Goal: Information Seeking & Learning: Learn about a topic

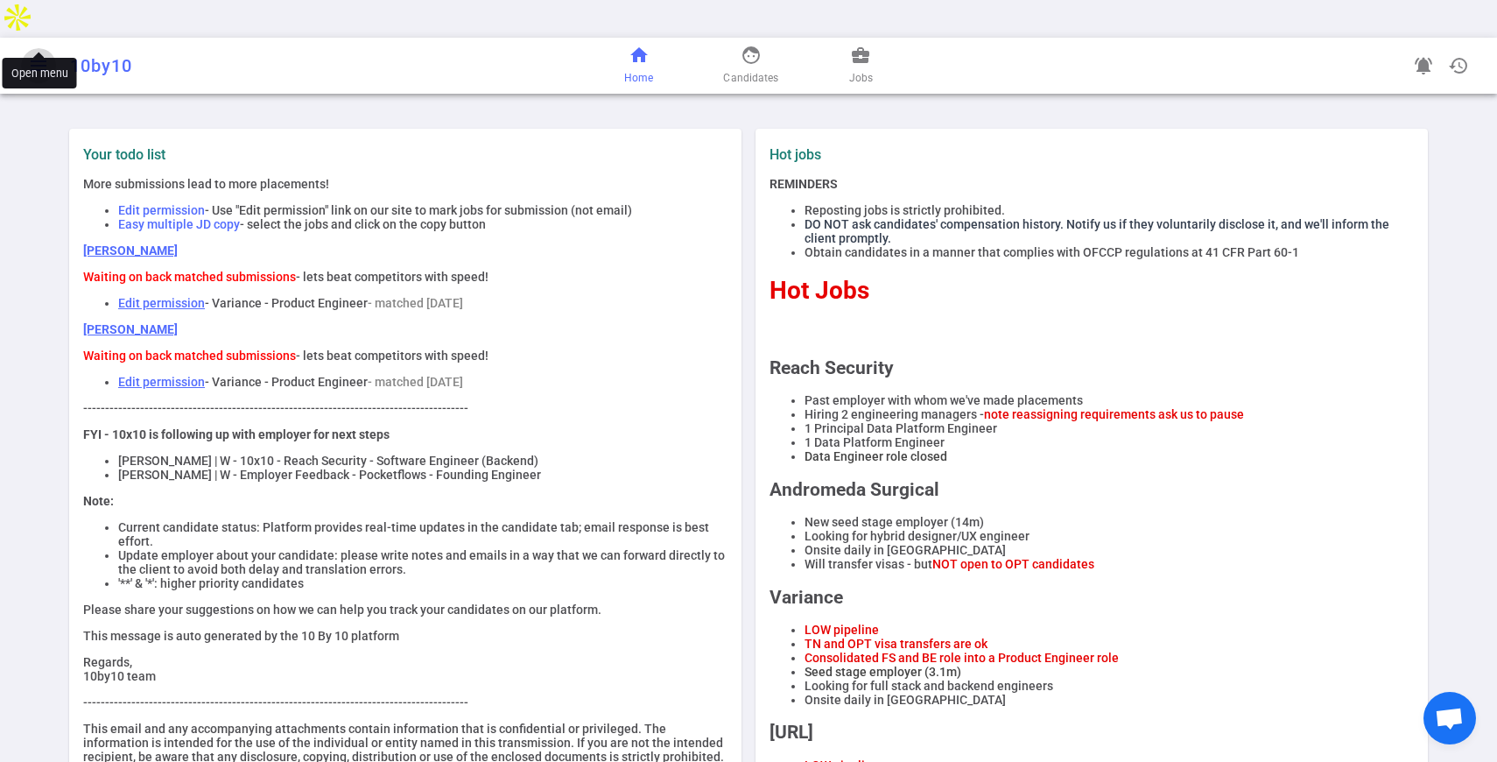
click at [37, 55] on span "menu" at bounding box center [38, 65] width 21 height 21
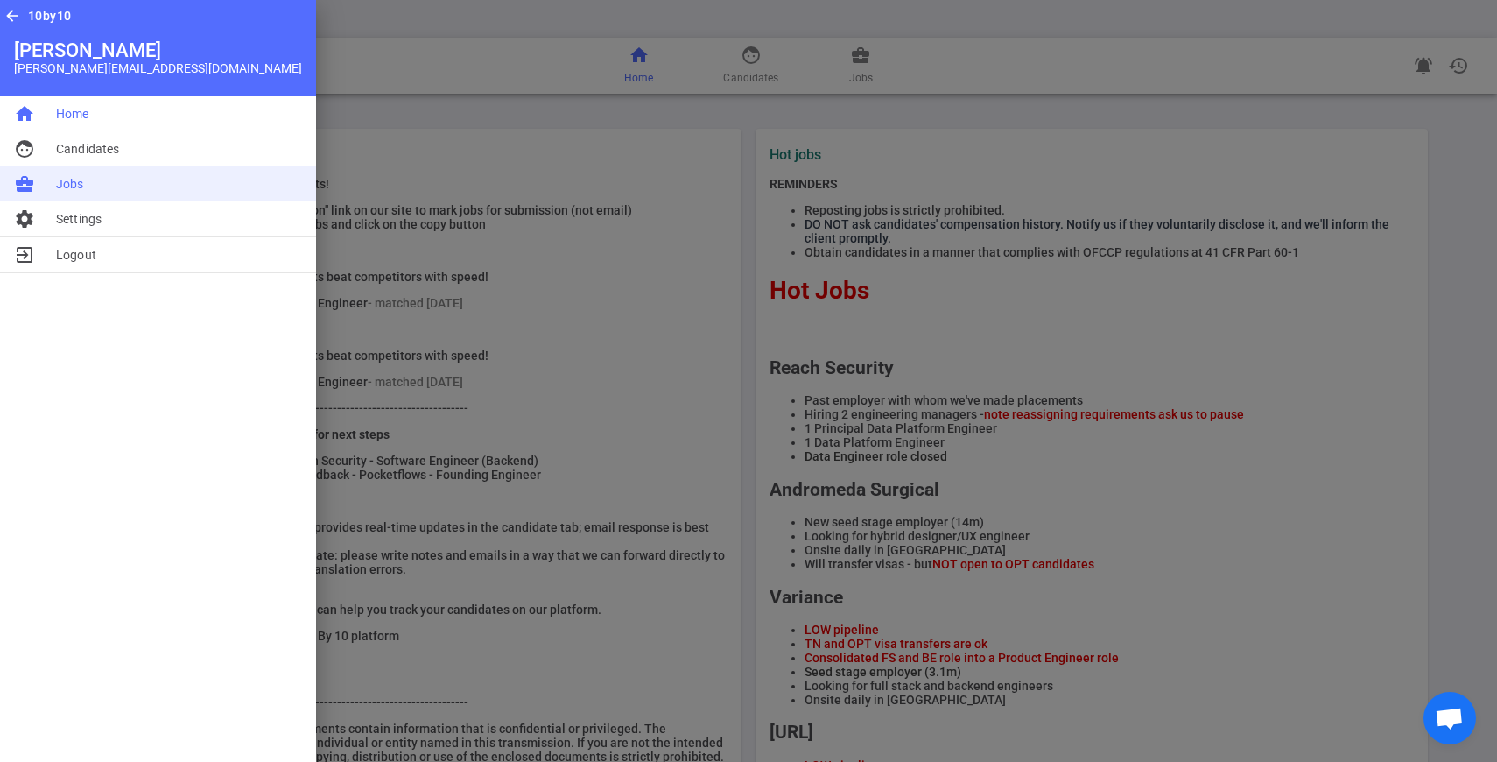
click at [72, 178] on span "Jobs" at bounding box center [70, 184] width 28 height 18
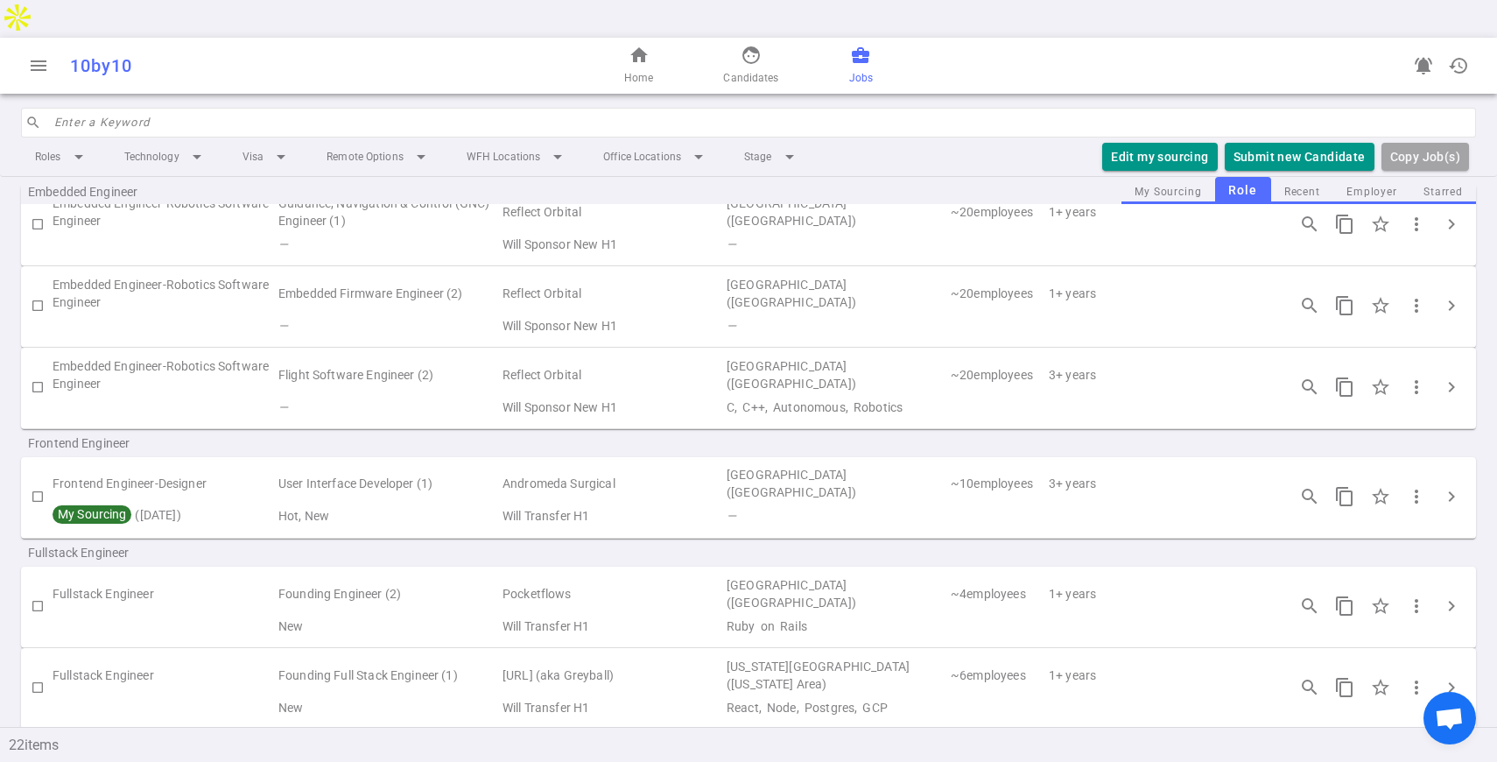
scroll to position [478, 0]
click at [1441, 594] on span "chevron_right" at bounding box center [1451, 604] width 21 height 21
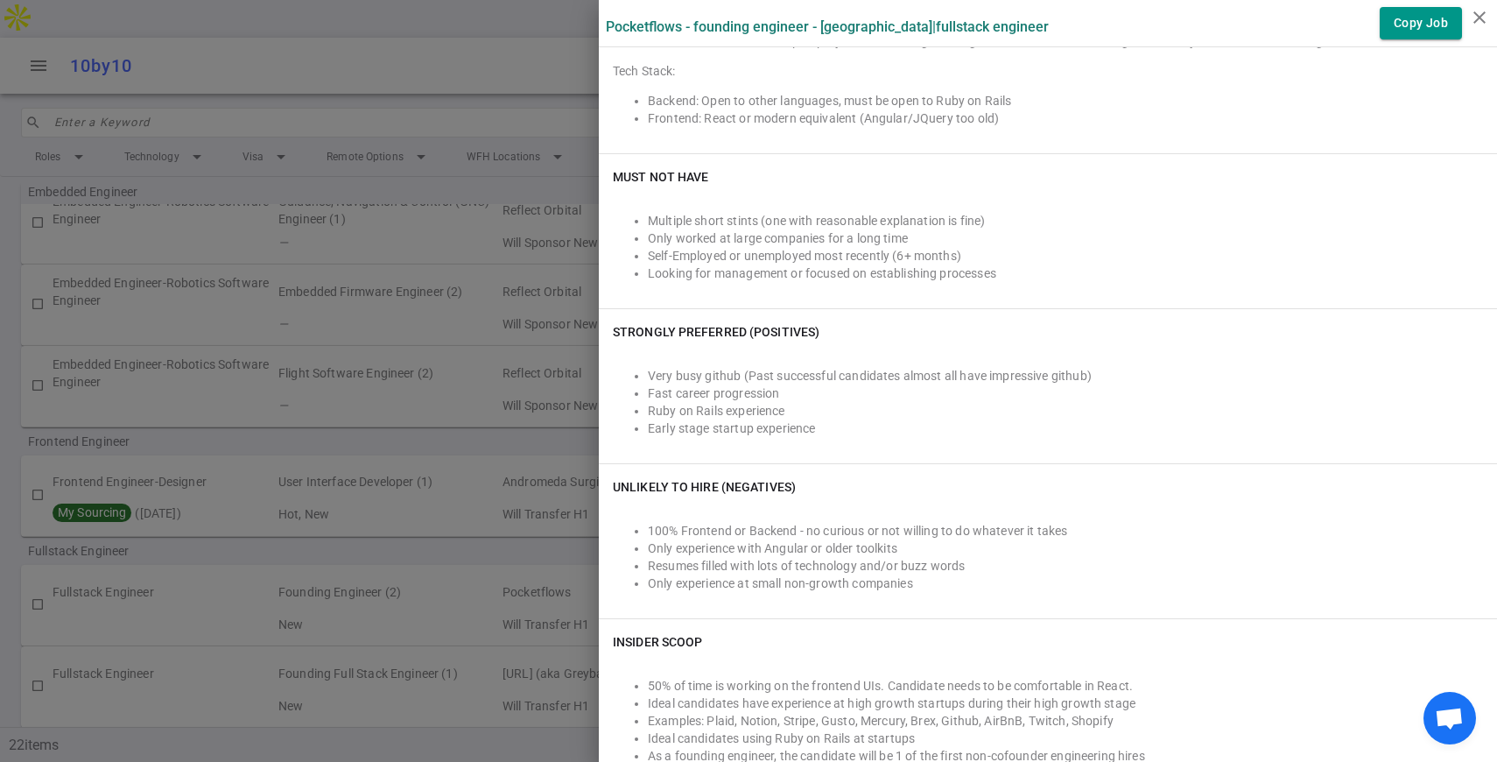
scroll to position [906, 0]
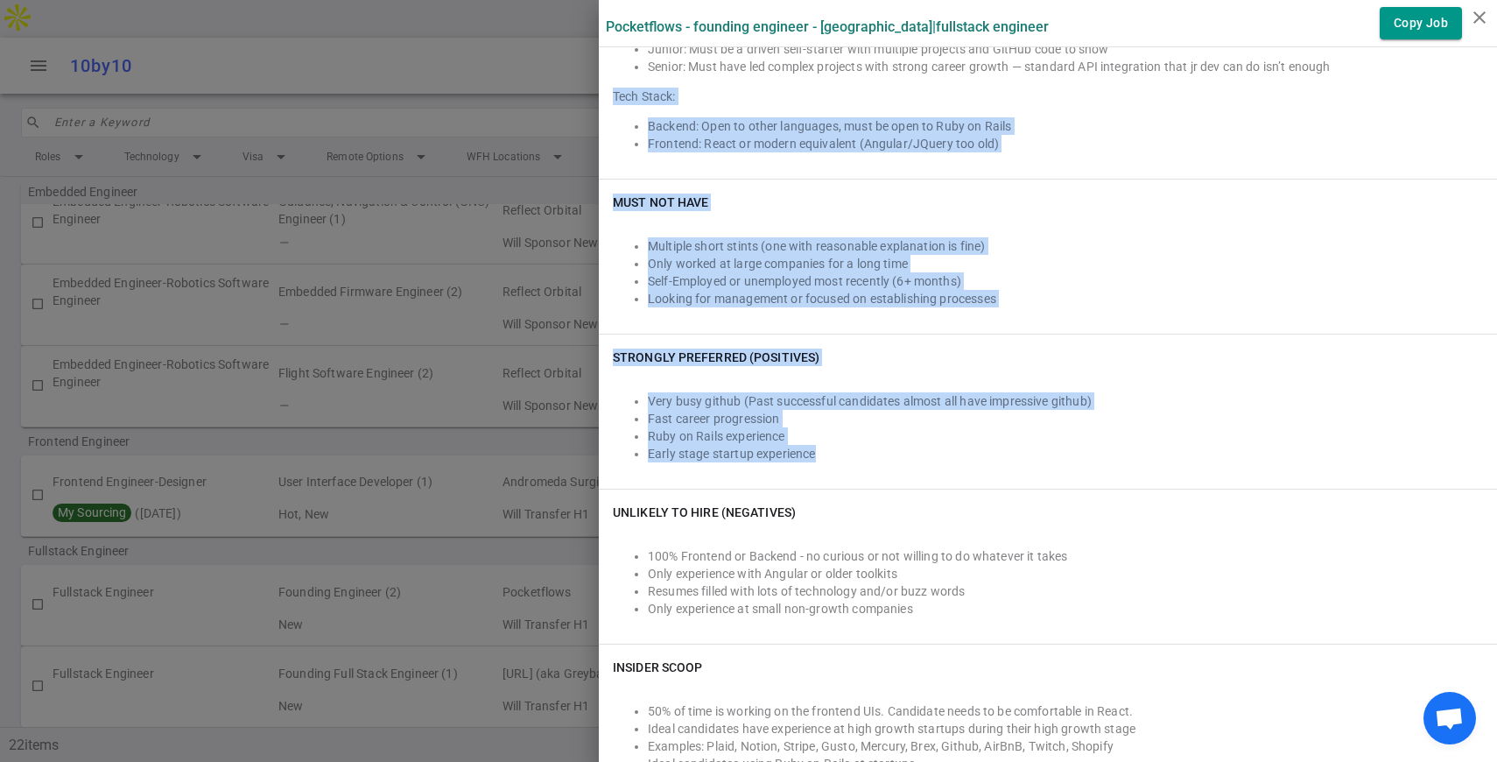
drag, startPoint x: 825, startPoint y: 452, endPoint x: 616, endPoint y: 74, distance: 431.8
click at [617, 81] on div "Must Have Pocketflows is finding that candidates recently unemployed, recently …" at bounding box center [1048, 231] width 898 height 827
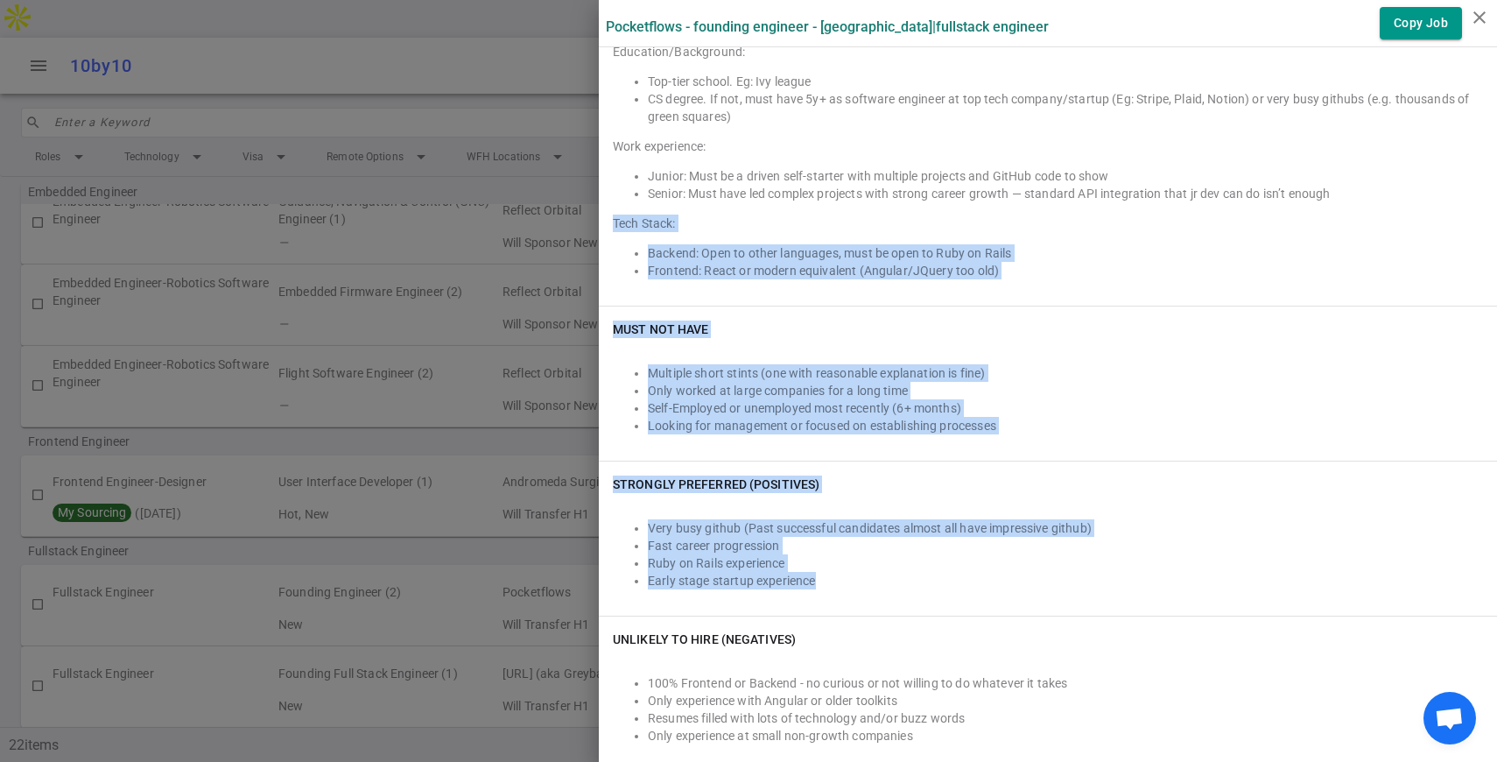
scroll to position [777, 0]
copy div "Tech Stack: Backend: Open to other languages, must be open to Ruby on Rails Fro…"
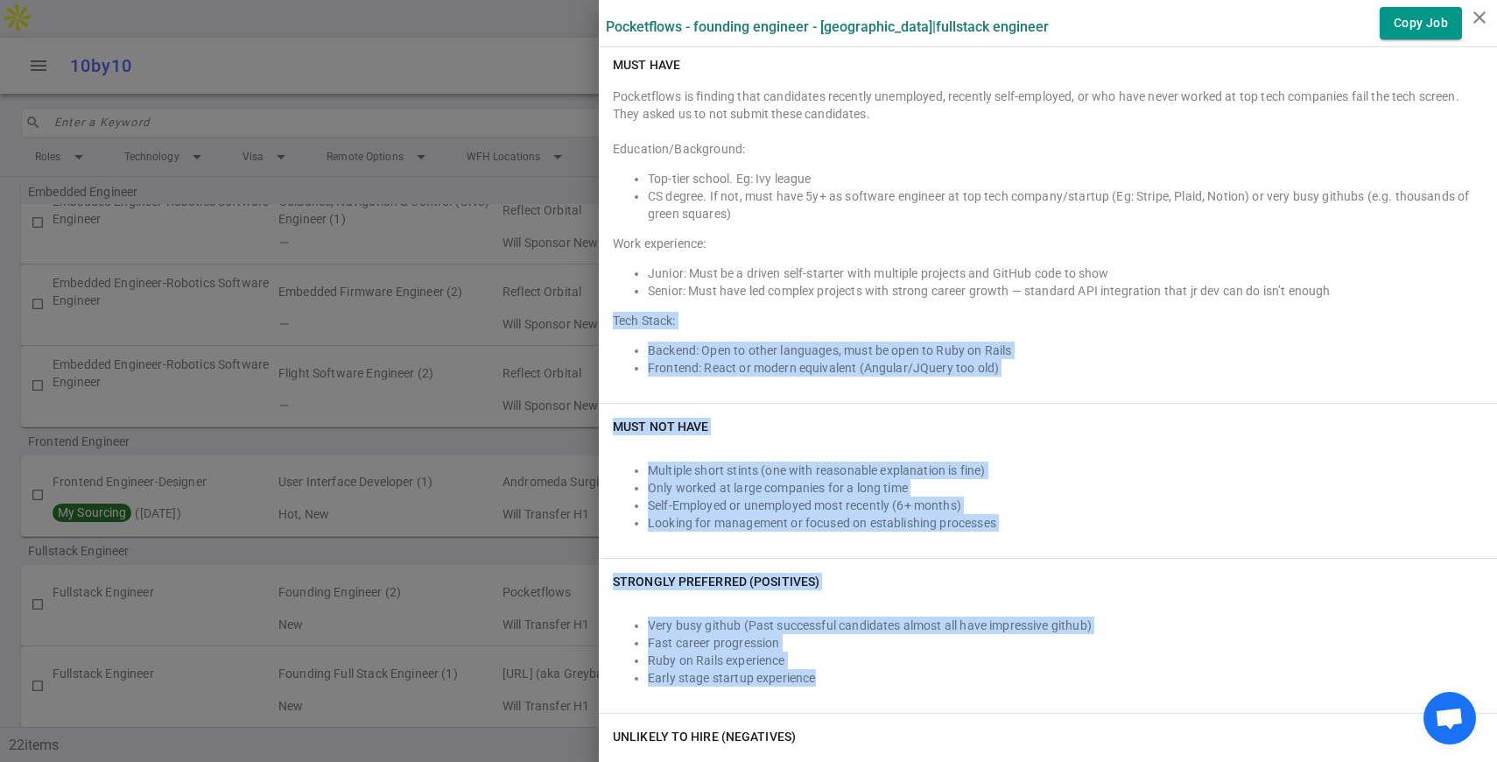
scroll to position [679, 0]
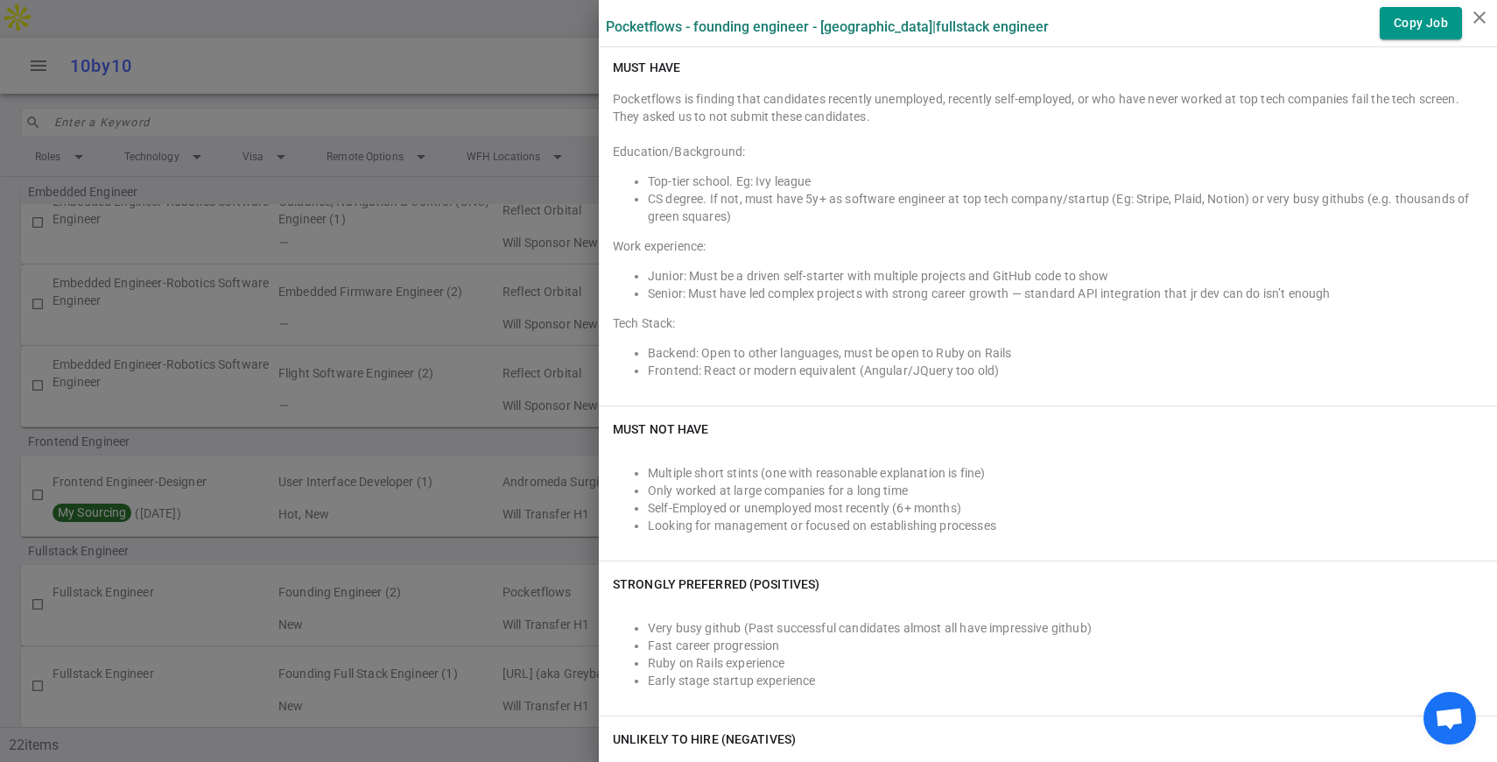
click at [613, 243] on div "Work experience:" at bounding box center [1048, 246] width 870 height 18
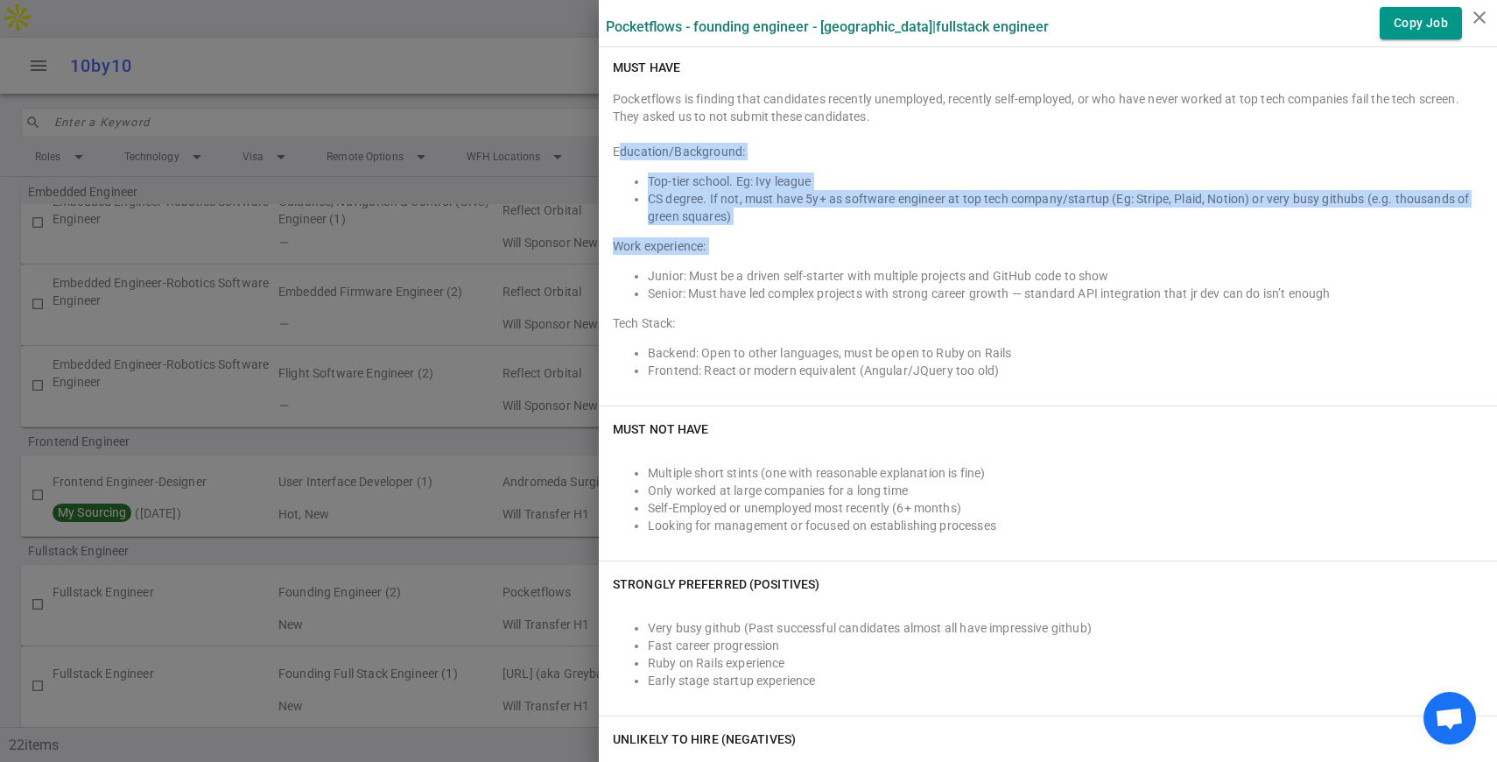
drag, startPoint x: 616, startPoint y: 148, endPoint x: 790, endPoint y: 264, distance: 208.4
click at [790, 264] on div "Pocketflows is finding that candidates recently unemployed, recently self-emplo…" at bounding box center [1048, 240] width 870 height 301
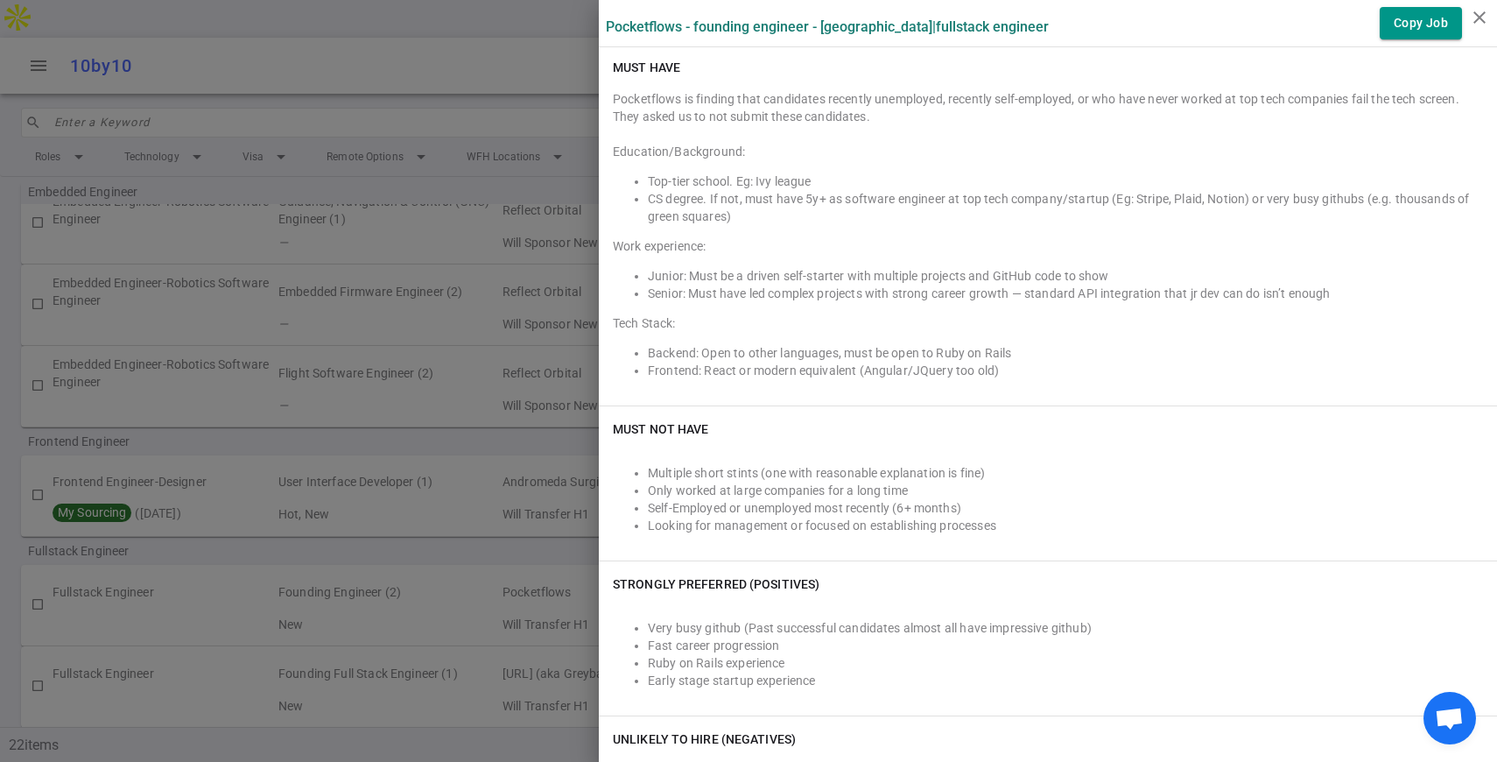
click at [786, 257] on div "Pocketflows is finding that candidates recently unemployed, recently self-emplo…" at bounding box center [1048, 240] width 870 height 301
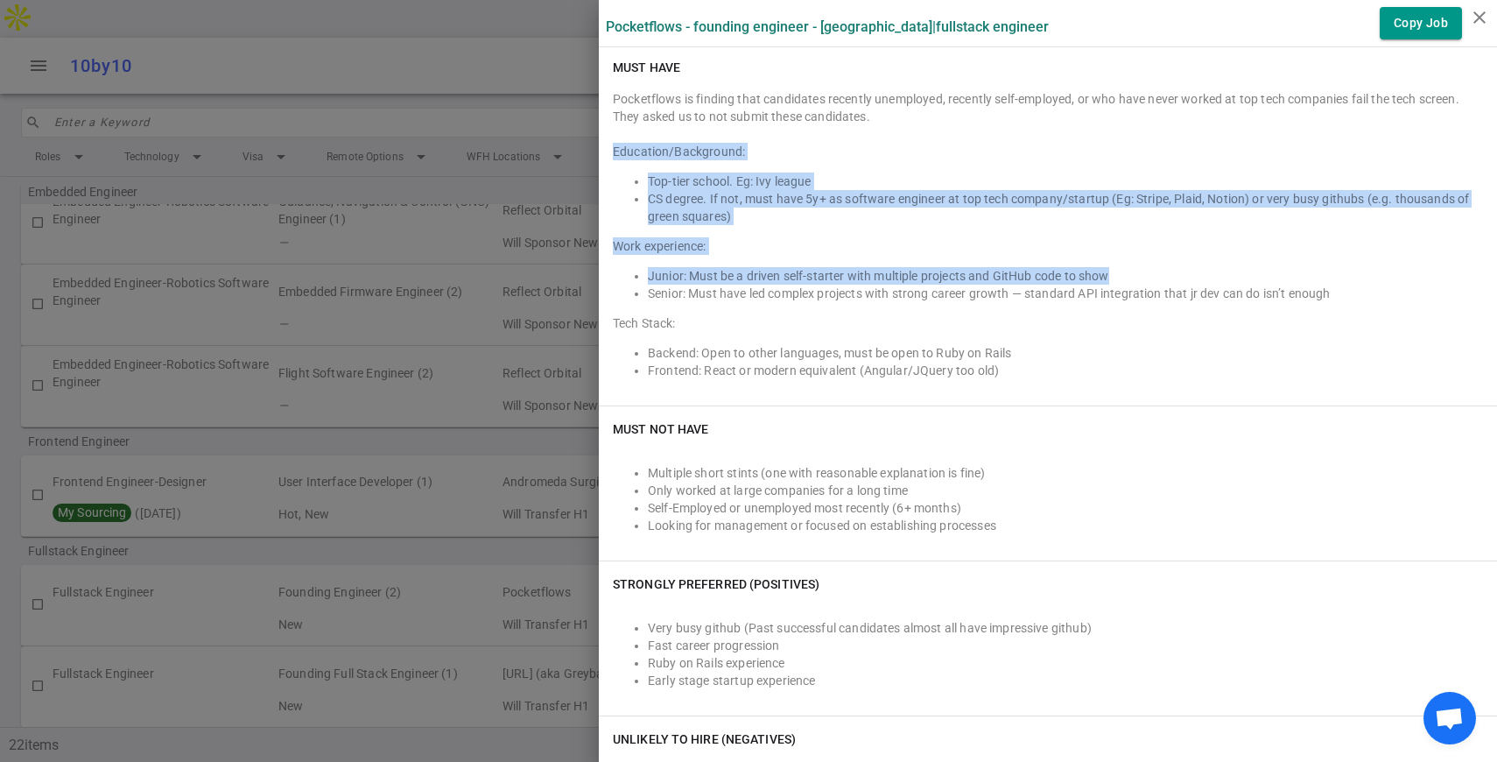
drag, startPoint x: 615, startPoint y: 150, endPoint x: 1114, endPoint y: 269, distance: 513.1
click at [1116, 274] on div "Pocketflows is finding that candidates recently unemployed, recently self-emplo…" at bounding box center [1048, 240] width 870 height 301
copy div "Education/Background: Top-tier school. Eg: Ivy league CS degree. If not, must h…"
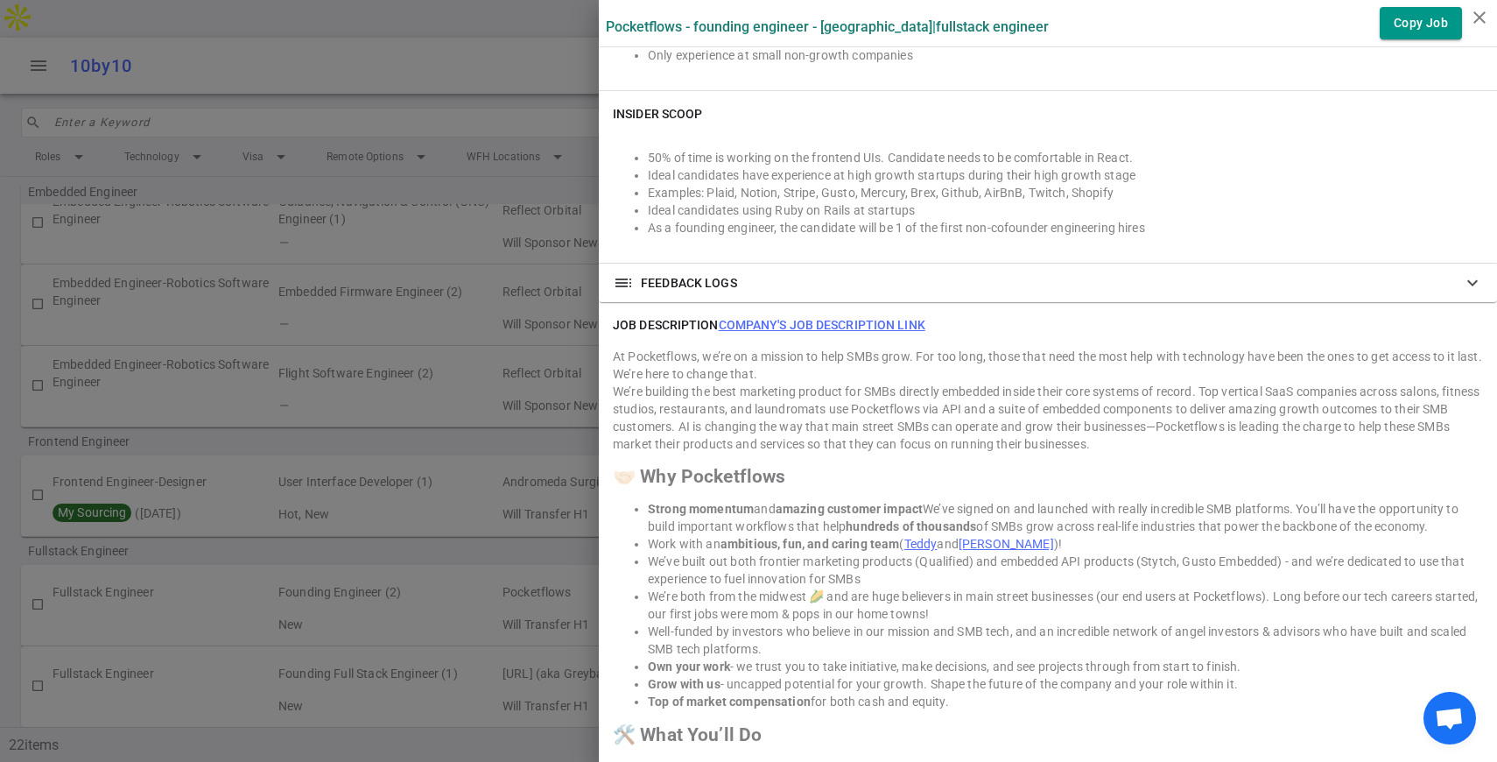
scroll to position [1523, 0]
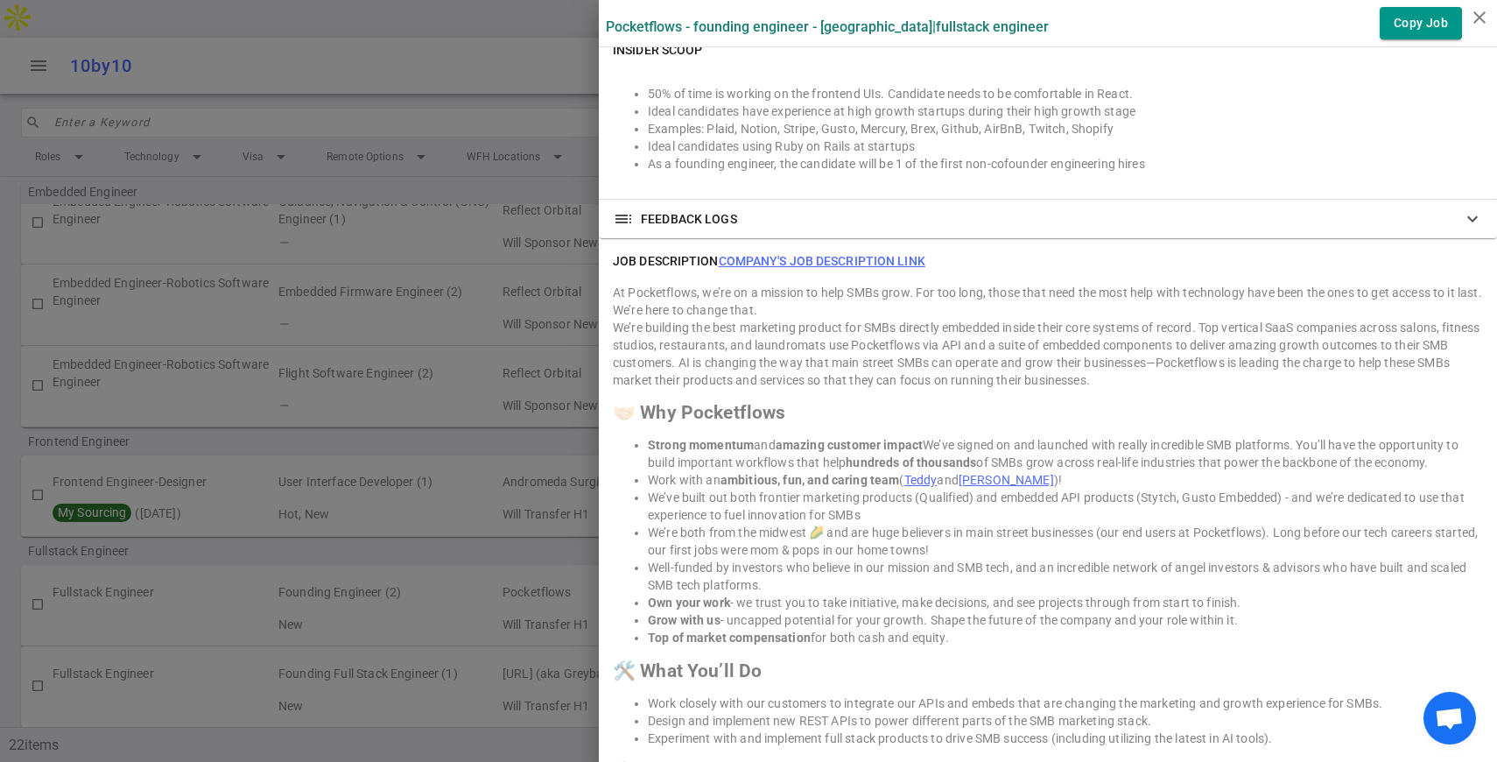
click at [501, 595] on div at bounding box center [748, 381] width 1497 height 762
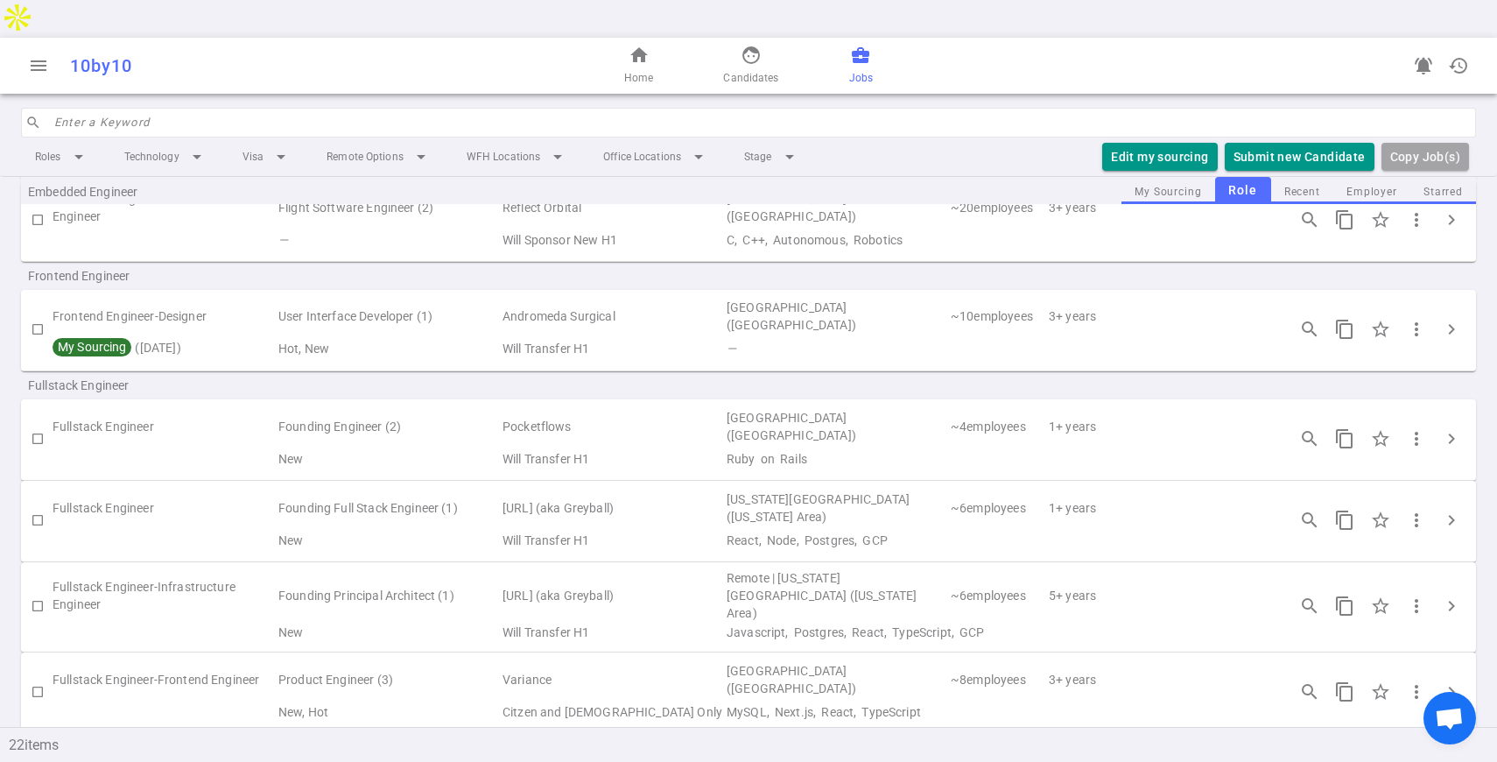
scroll to position [647, 0]
click at [1454, 678] on span "chevron_right" at bounding box center [1451, 688] width 21 height 21
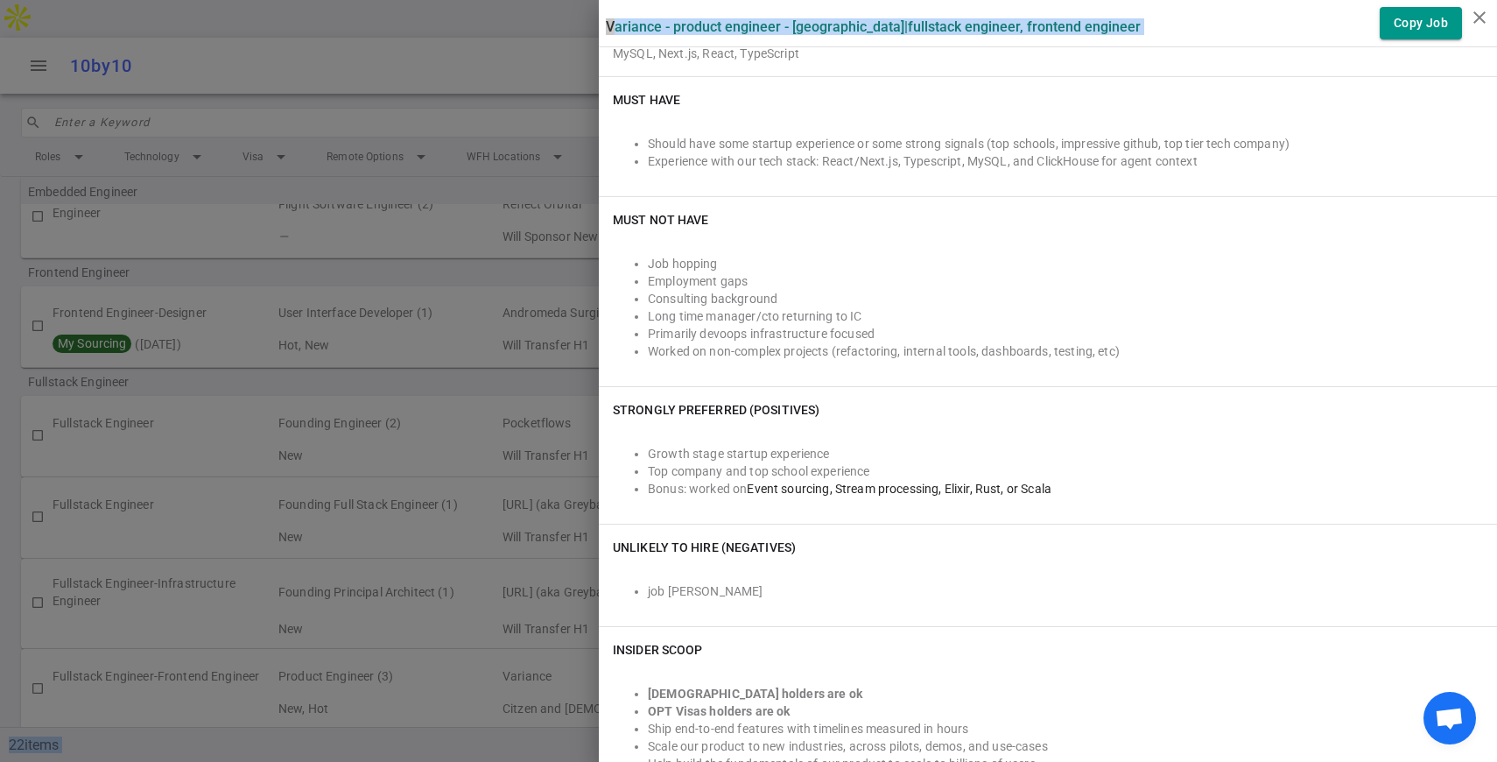
scroll to position [611, 0]
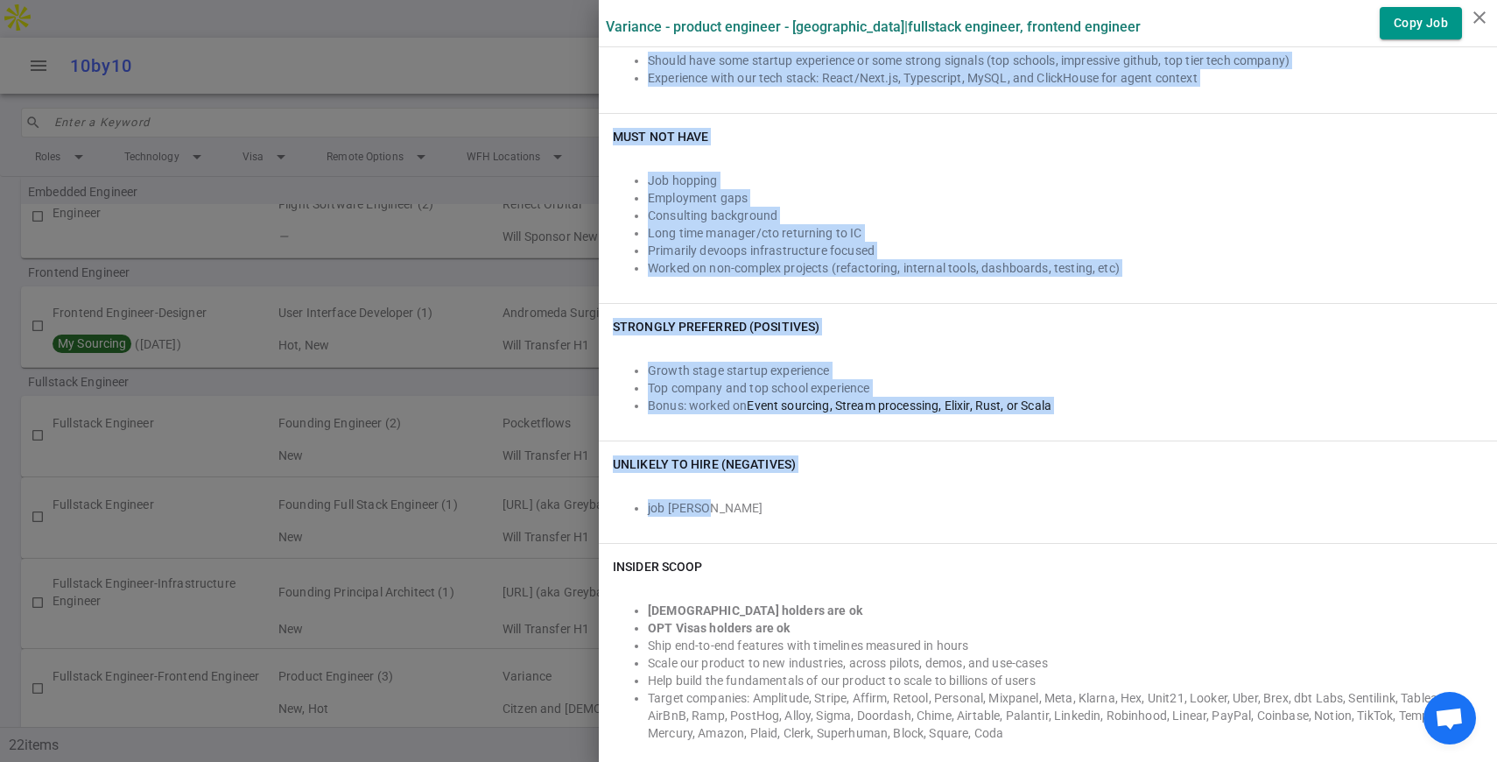
drag, startPoint x: 615, startPoint y: 130, endPoint x: 960, endPoint y: 506, distance: 510.0
click at [960, 510] on div "Variance - Product Engineer - [GEOGRAPHIC_DATA] | Fullstack Engineer, Frontend …" at bounding box center [1048, 760] width 898 height 2743
copy div "Loremips dolorsit ametc Adipisci (elitsedd Eiusmodte) incidi u laboree DOL mag …"
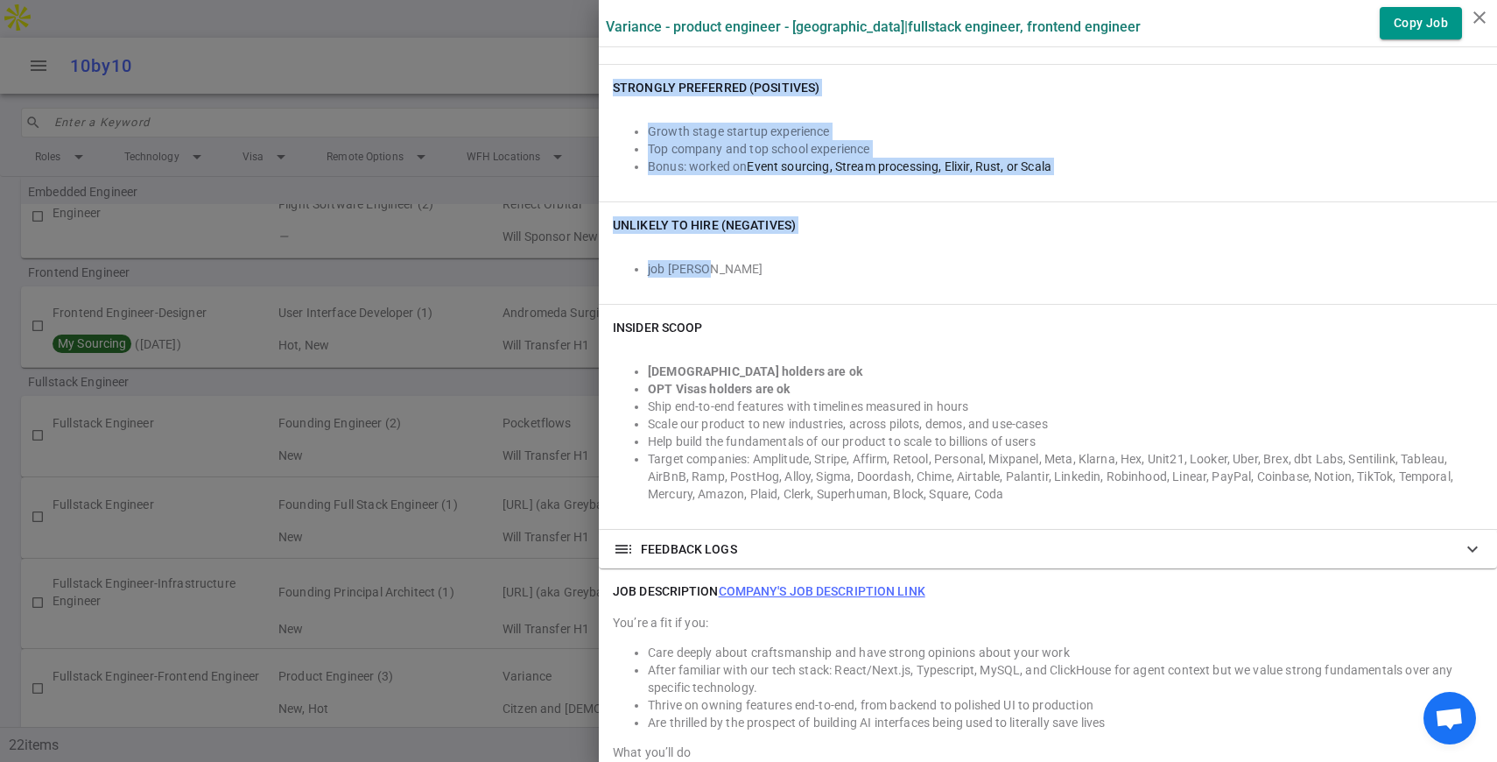
scroll to position [910, 0]
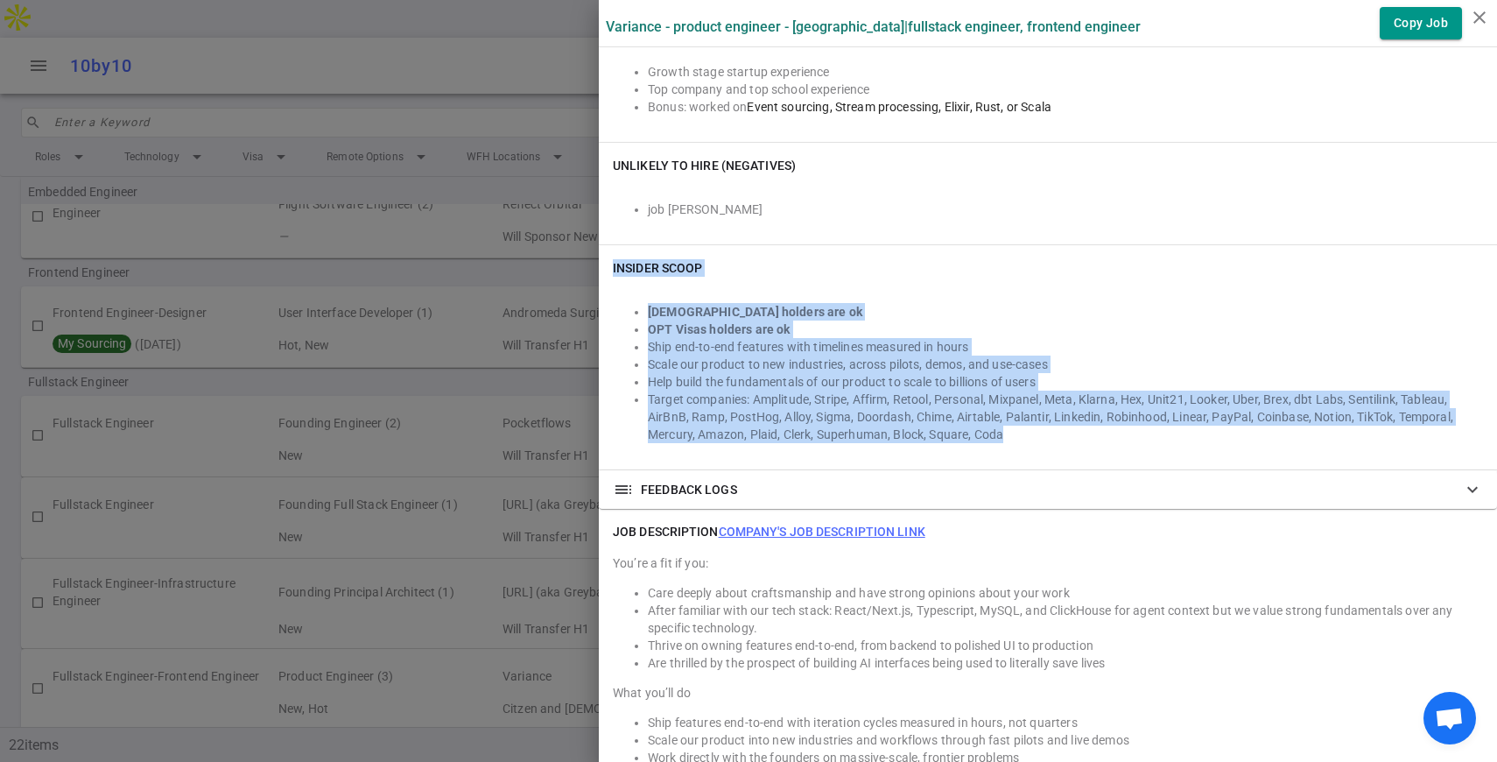
drag, startPoint x: 611, startPoint y: 264, endPoint x: 966, endPoint y: 451, distance: 401.1
click at [966, 451] on div "INSIDER SCOOP [DEMOGRAPHIC_DATA] holders are ok OPT Visas holders are ok Ship e…" at bounding box center [1048, 357] width 898 height 224
copy div "INSIDER SCOOP [DEMOGRAPHIC_DATA] holders are ok OPT Visas holders are ok Ship e…"
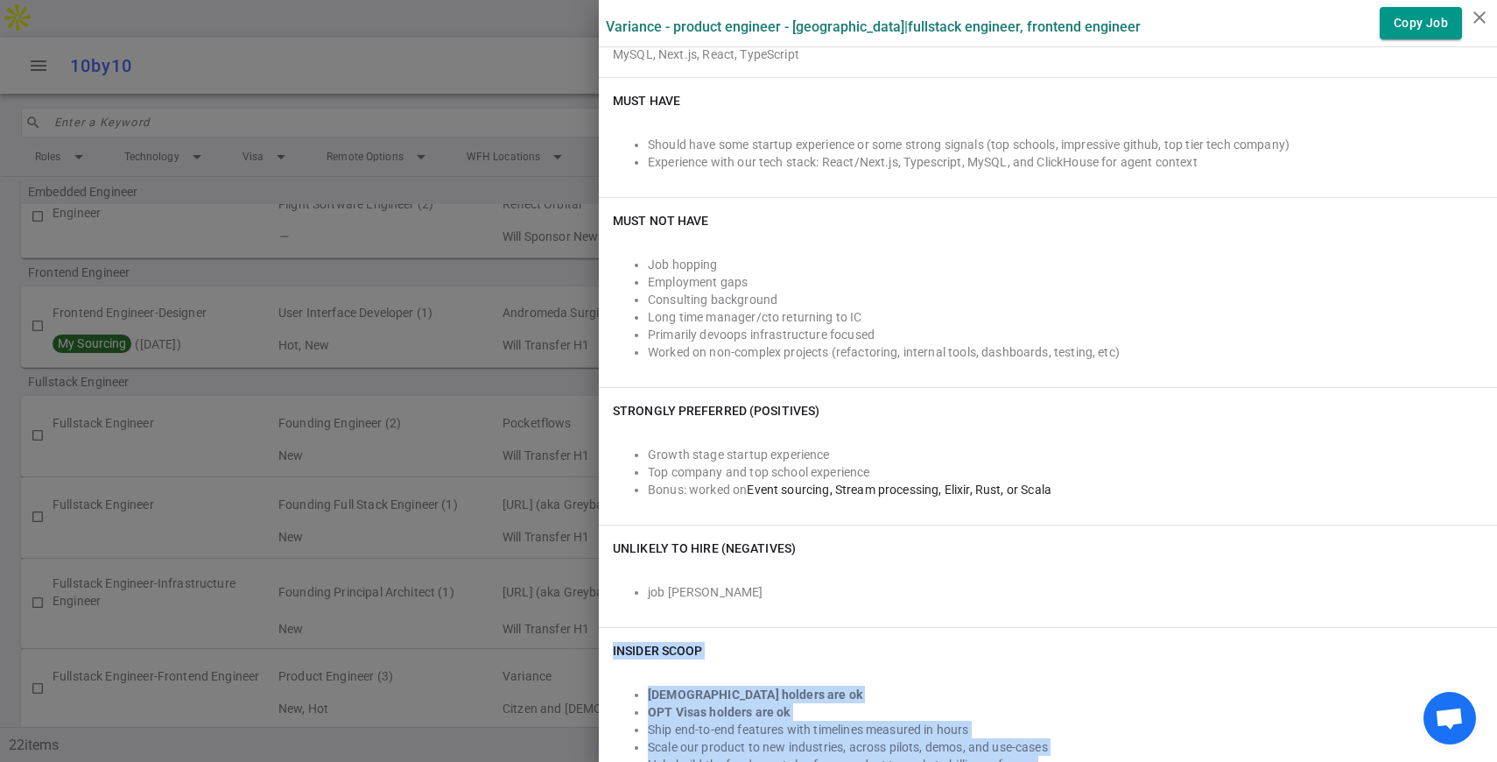
scroll to position [497, 0]
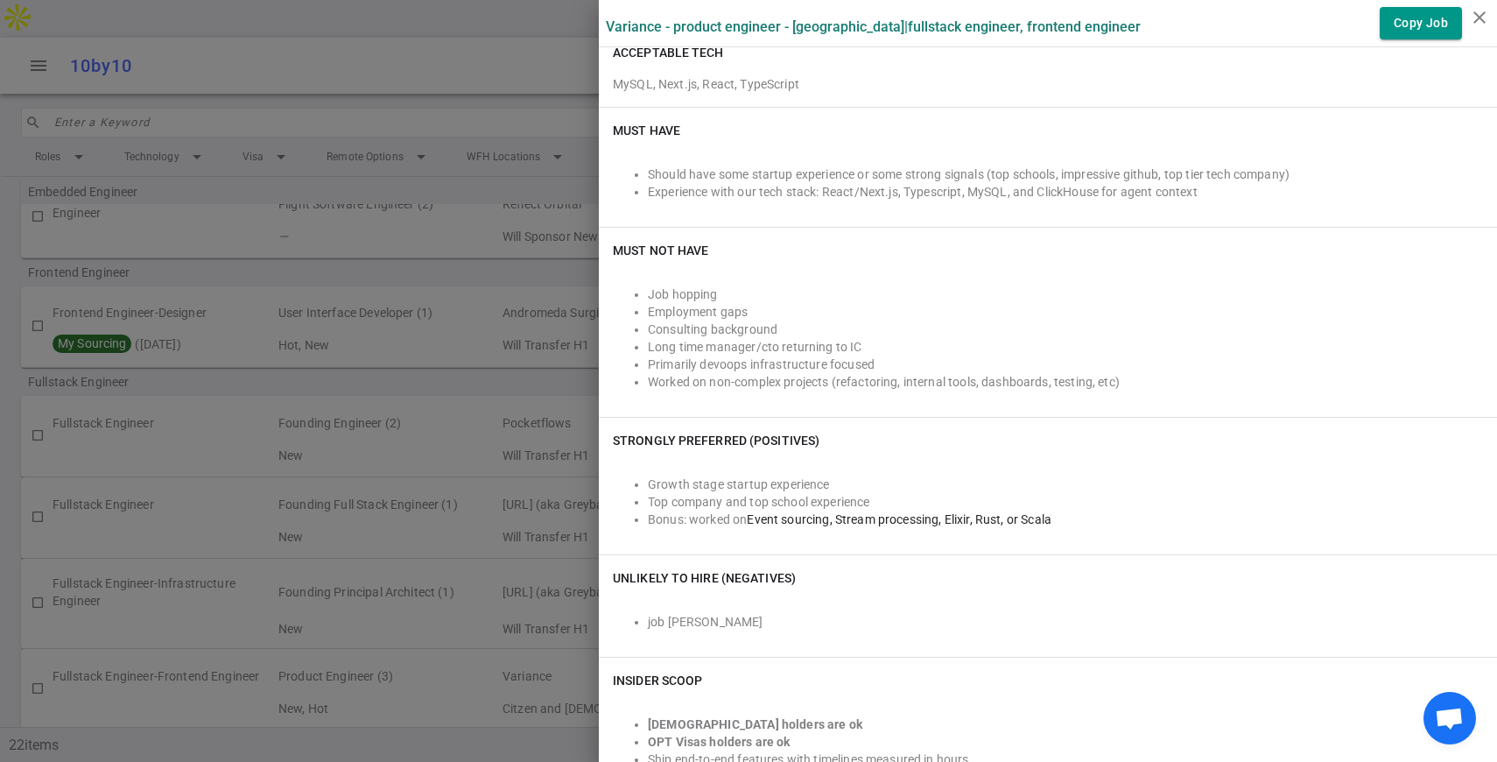
click at [530, 408] on div at bounding box center [748, 381] width 1497 height 762
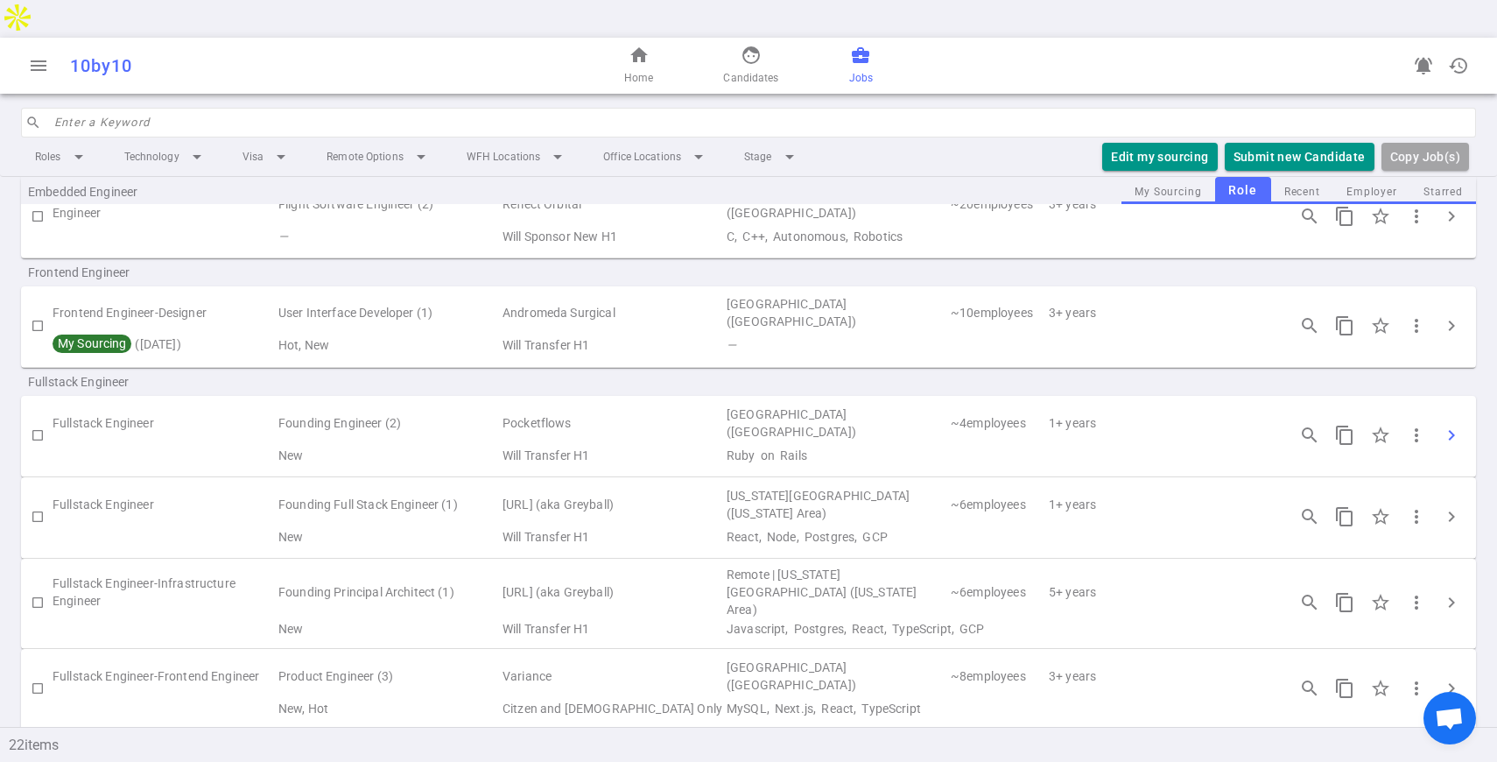
click at [1456, 425] on span "chevron_right" at bounding box center [1451, 435] width 21 height 21
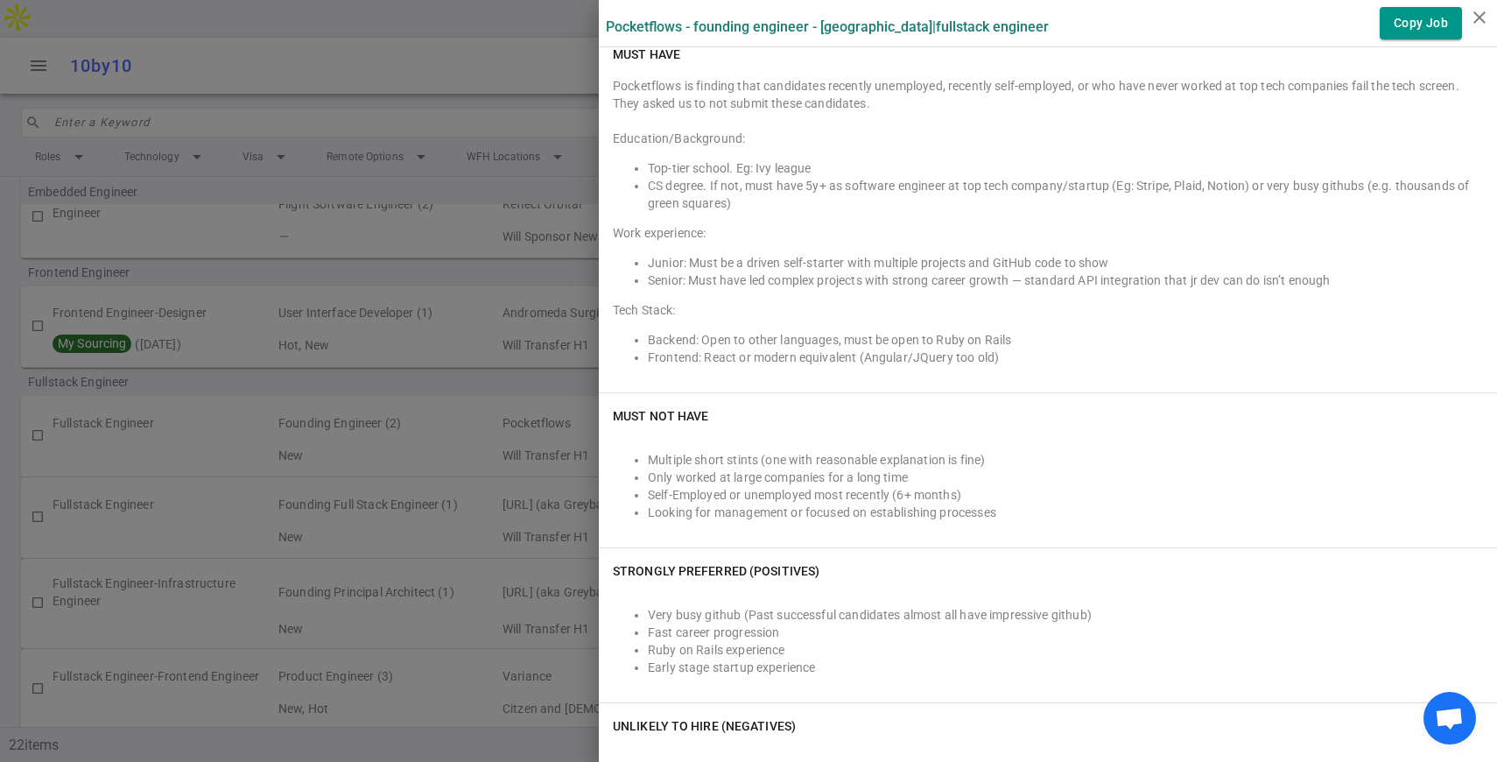
scroll to position [545, 0]
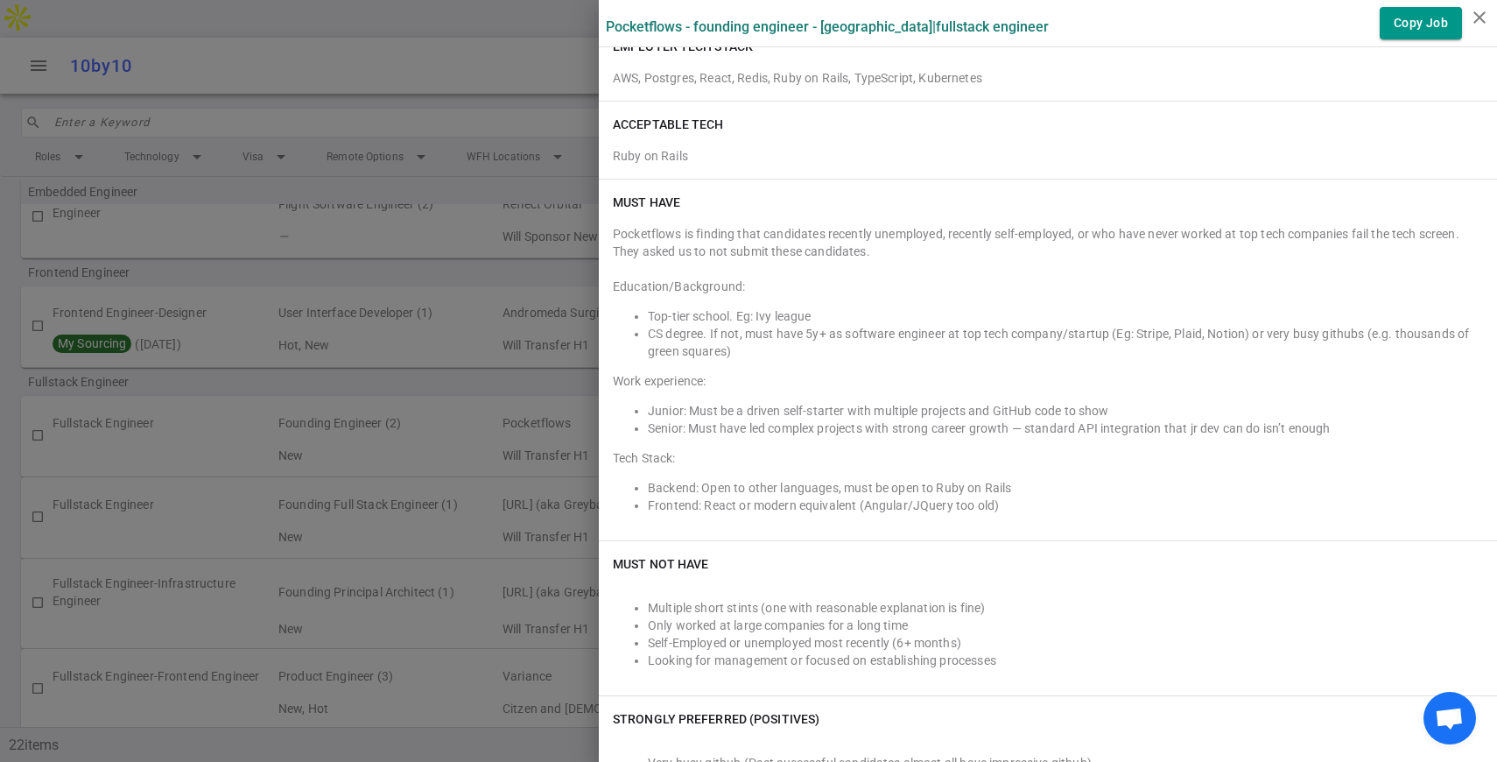
click at [505, 320] on div at bounding box center [748, 381] width 1497 height 762
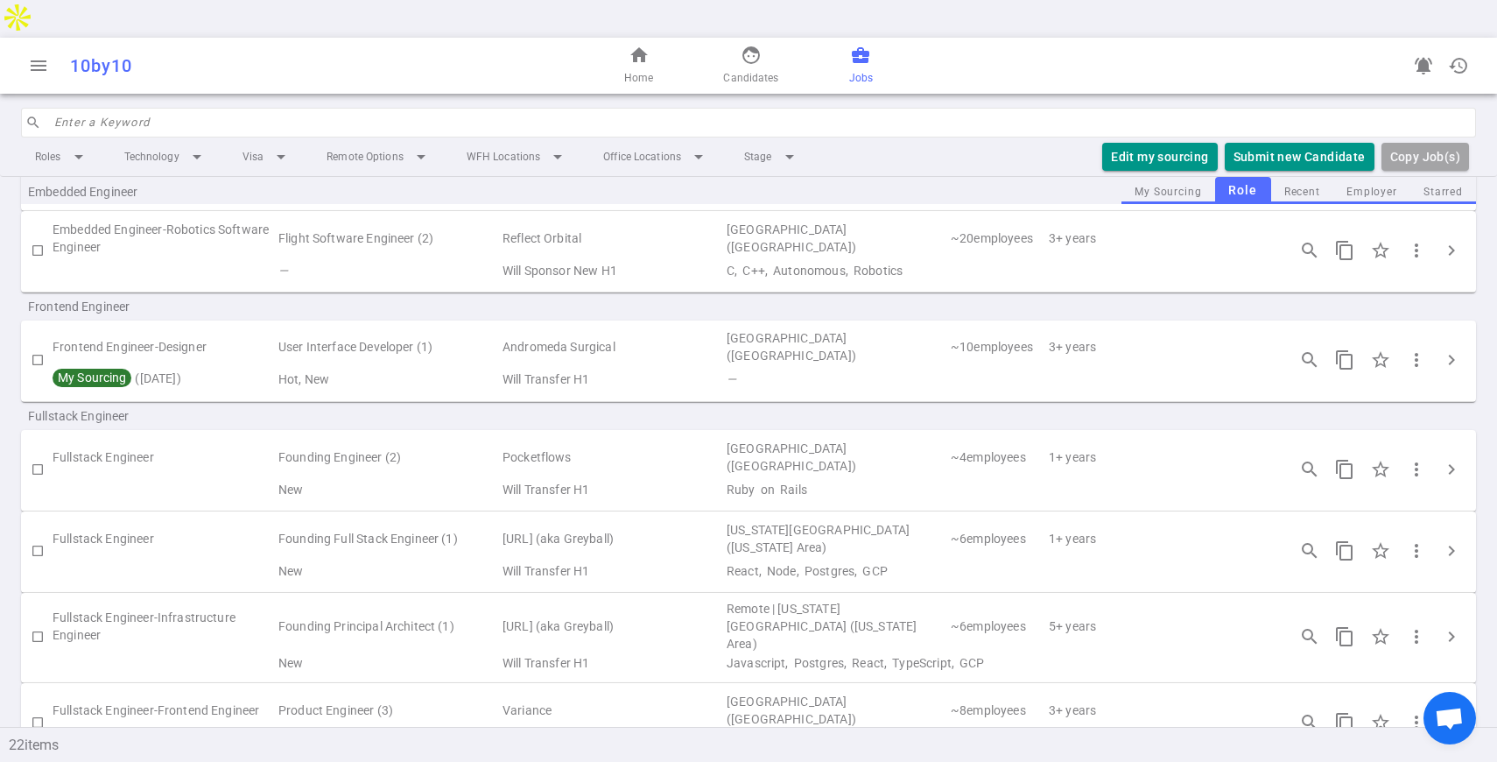
scroll to position [616, 0]
click at [1453, 537] on span "chevron_right" at bounding box center [1451, 547] width 21 height 21
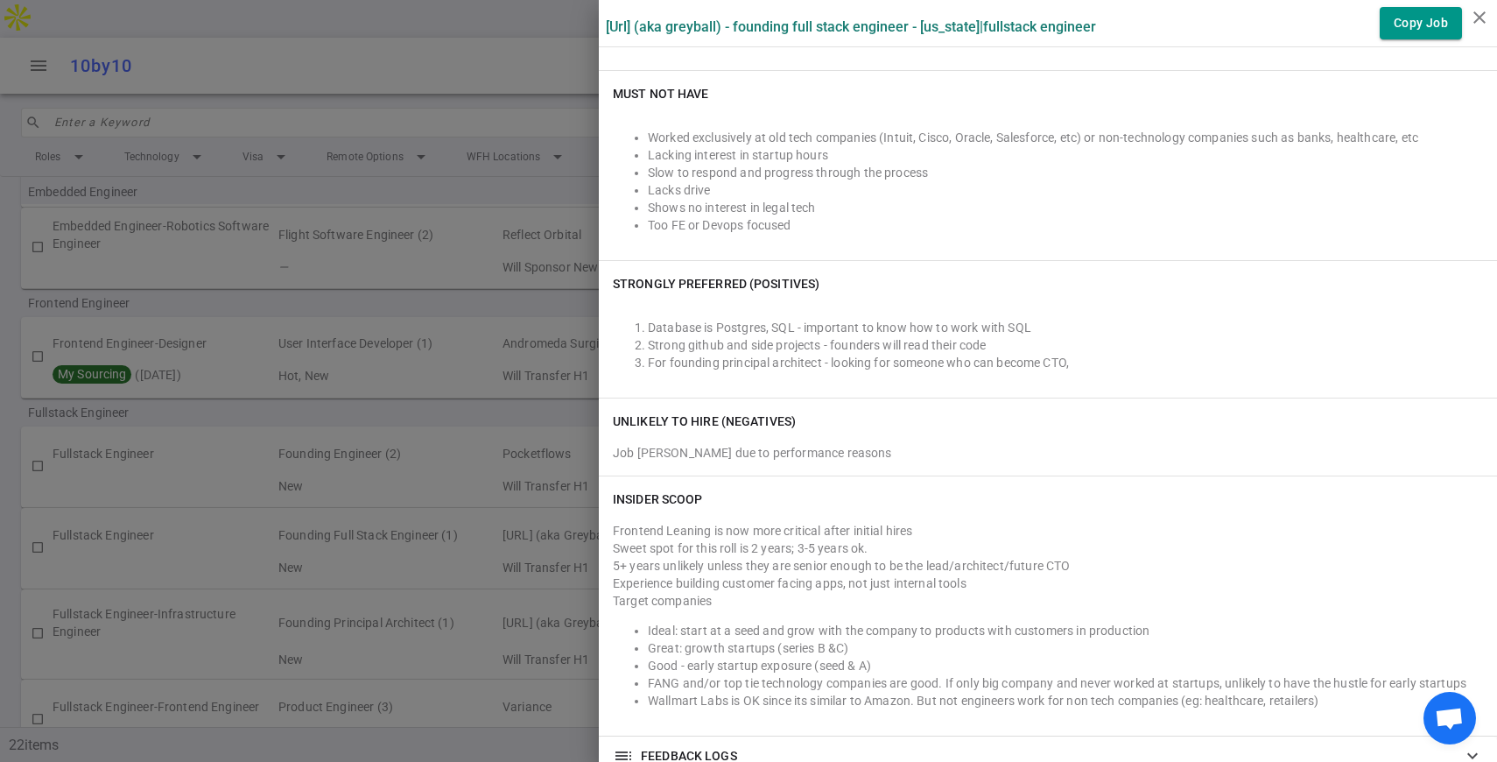
scroll to position [895, 0]
click at [555, 314] on div at bounding box center [748, 381] width 1497 height 762
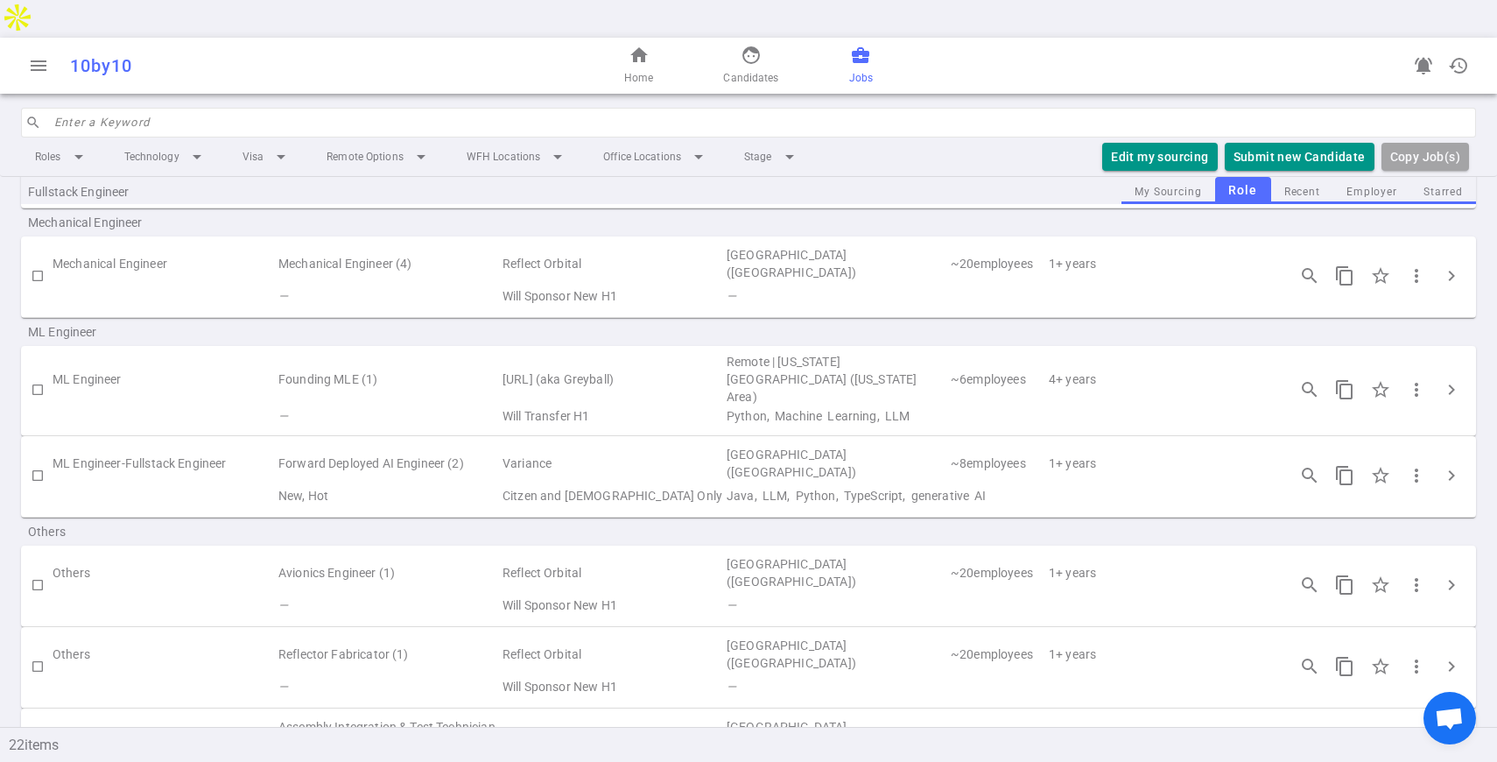
scroll to position [1174, 0]
click at [1457, 460] on span "chevron_right" at bounding box center [1451, 470] width 21 height 21
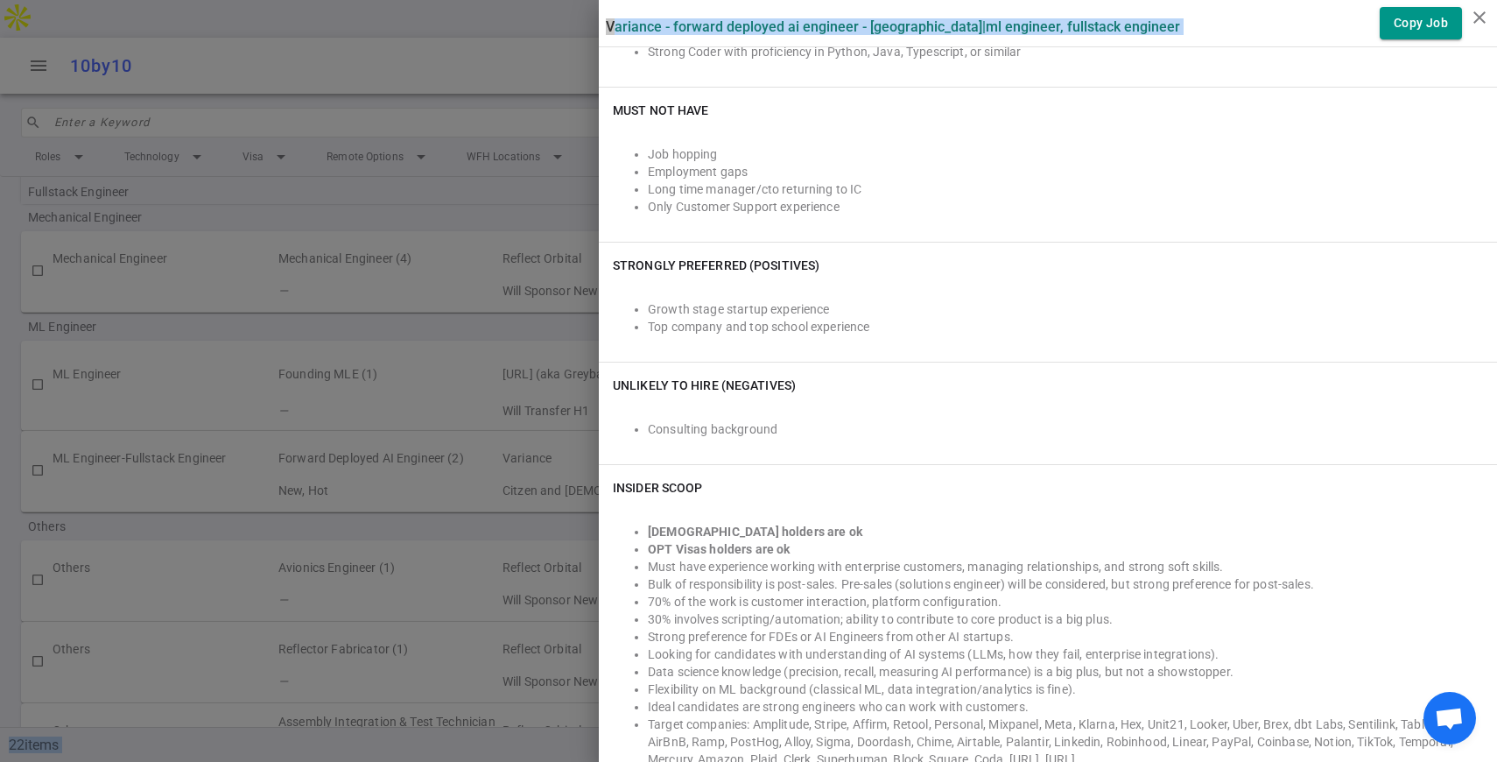
scroll to position [821, 0]
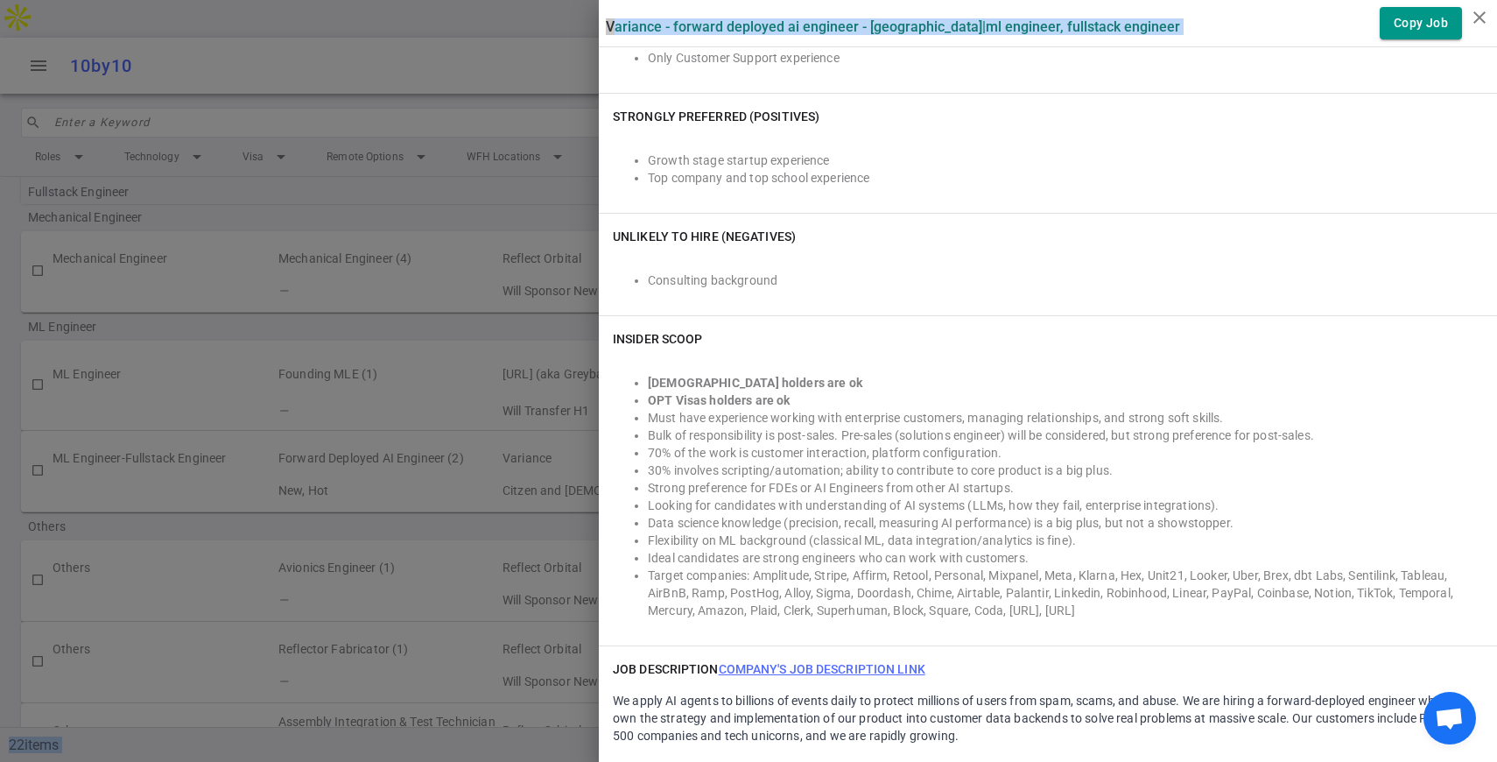
drag, startPoint x: 613, startPoint y: 122, endPoint x: 893, endPoint y: 622, distance: 573.1
click at [896, 623] on div "Variance - Forward Deployed AI Engineer - [GEOGRAPHIC_DATA] | ML Engineer, Full…" at bounding box center [1048, 631] width 898 height 2904
copy div "Loremips dolorsit ametc Adipisci (elitsedd Eiusmodte) incidi u laboree DOL mag …"
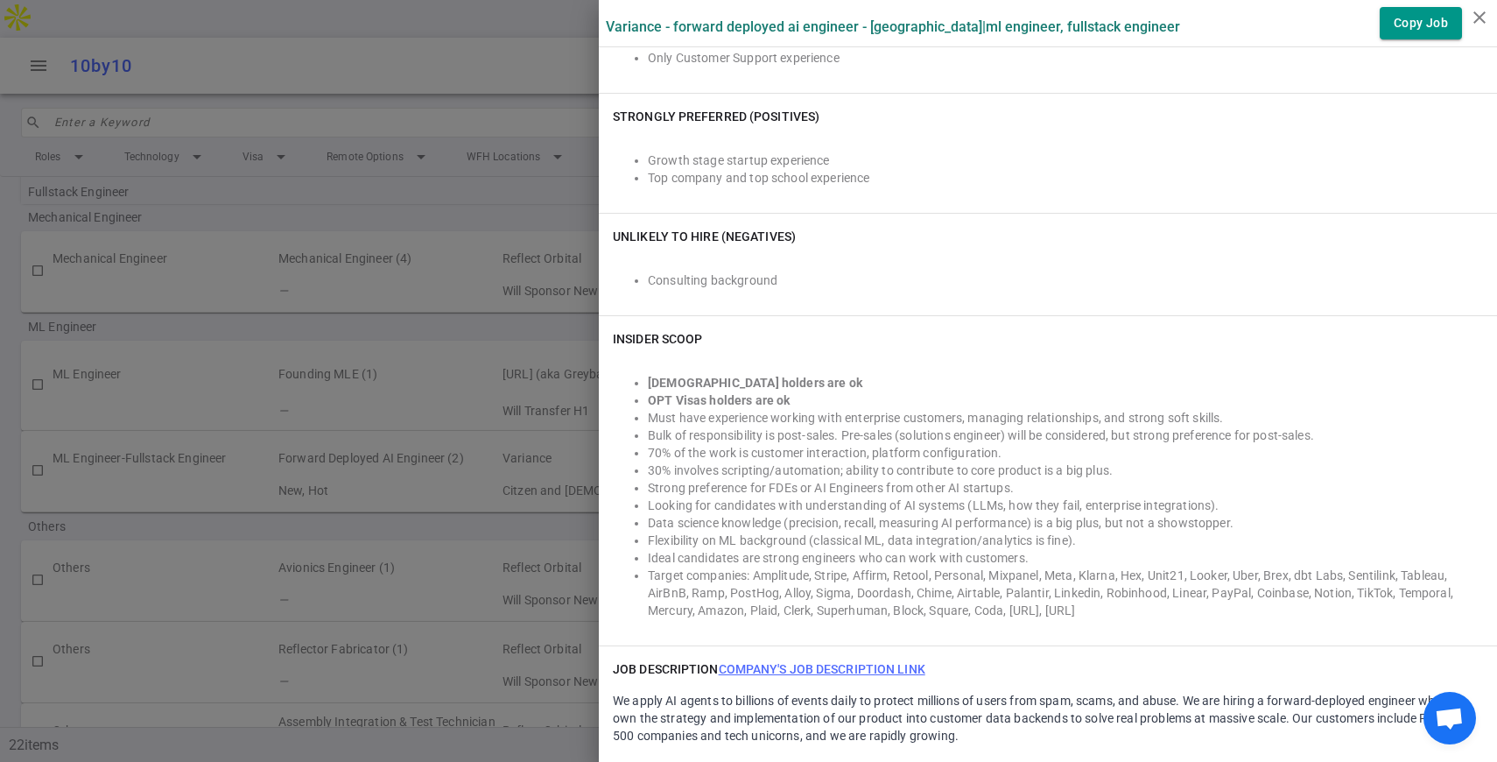
click at [535, 409] on div at bounding box center [748, 381] width 1497 height 762
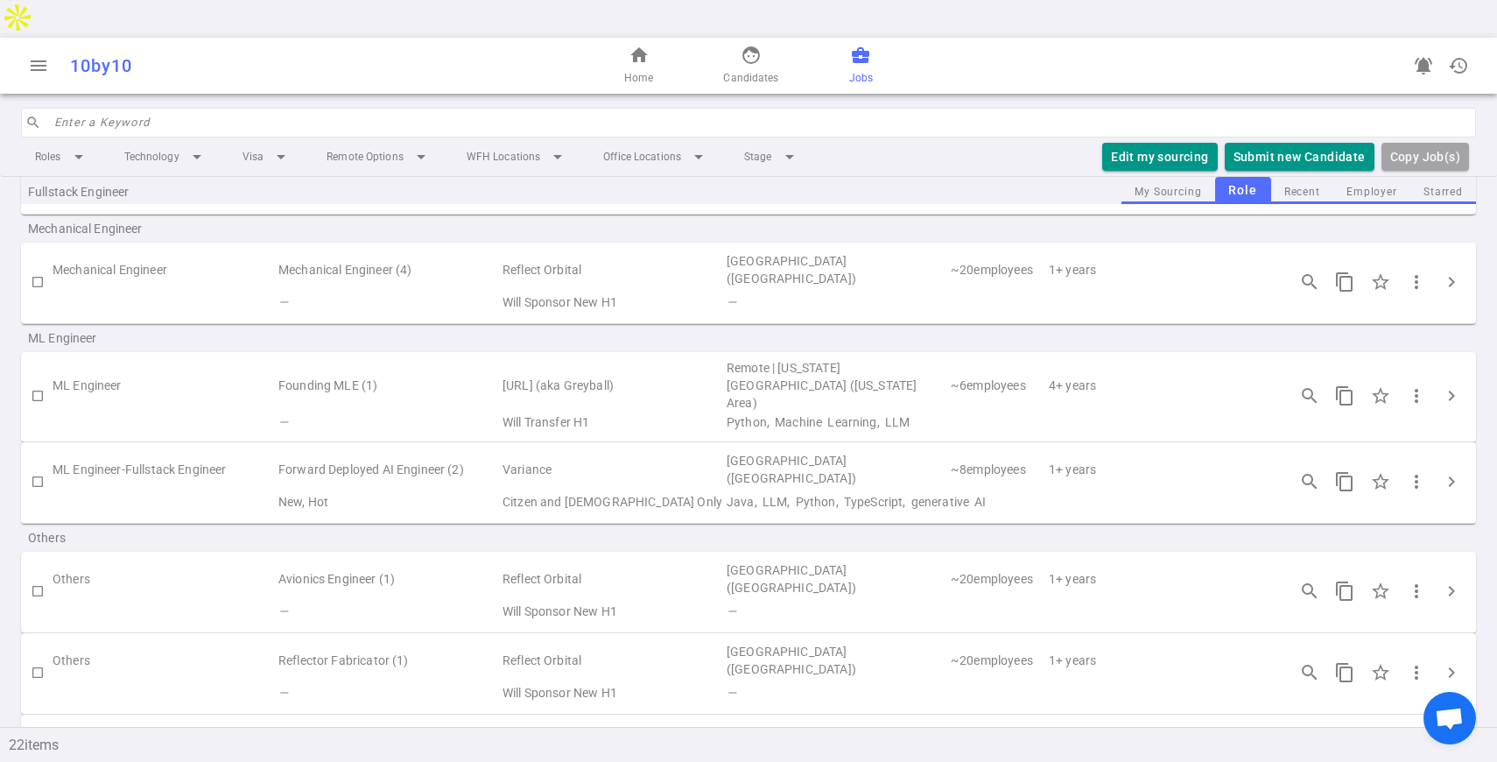
scroll to position [1168, 0]
click at [1445, 466] on span "chevron_right" at bounding box center [1451, 476] width 21 height 21
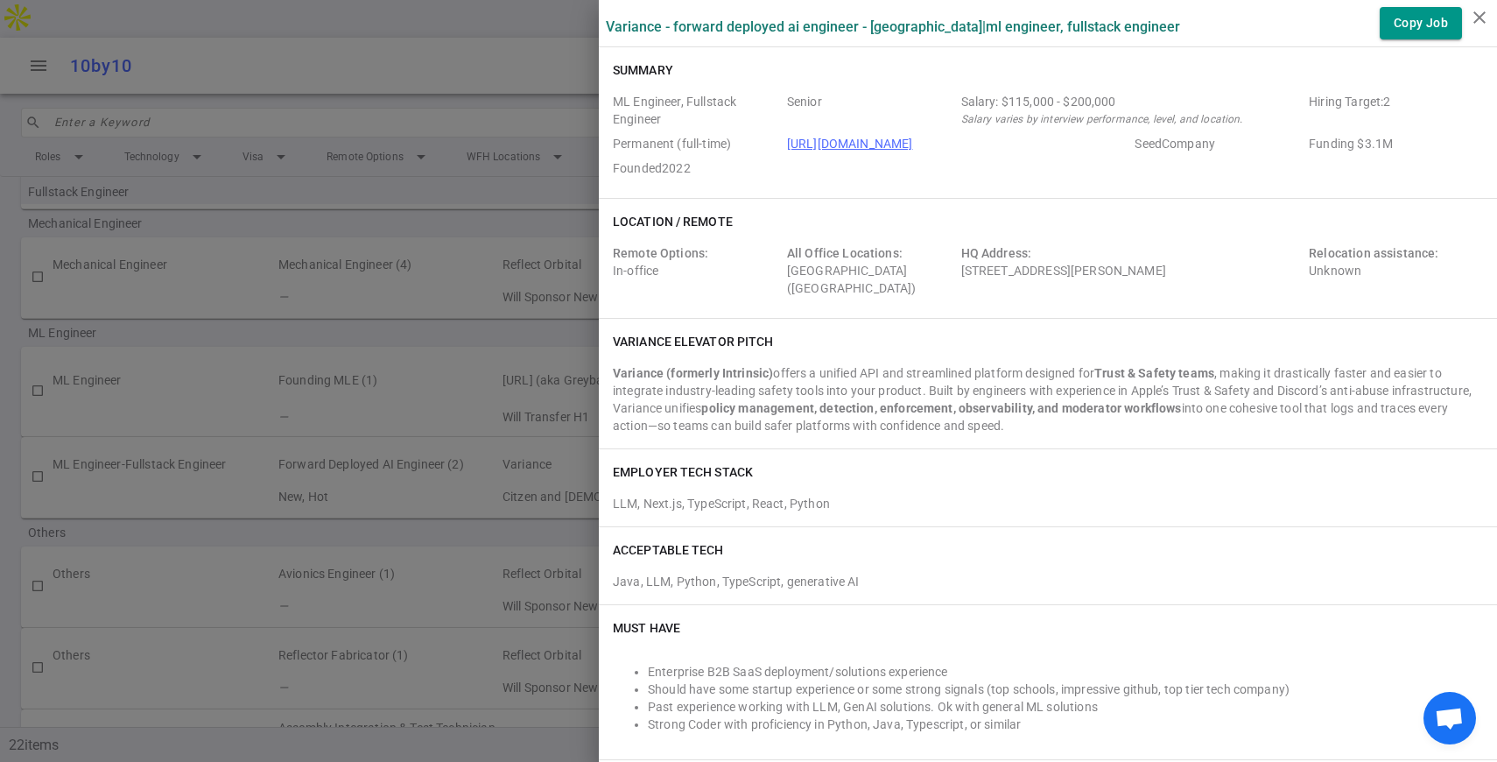
click at [521, 365] on div at bounding box center [748, 381] width 1497 height 762
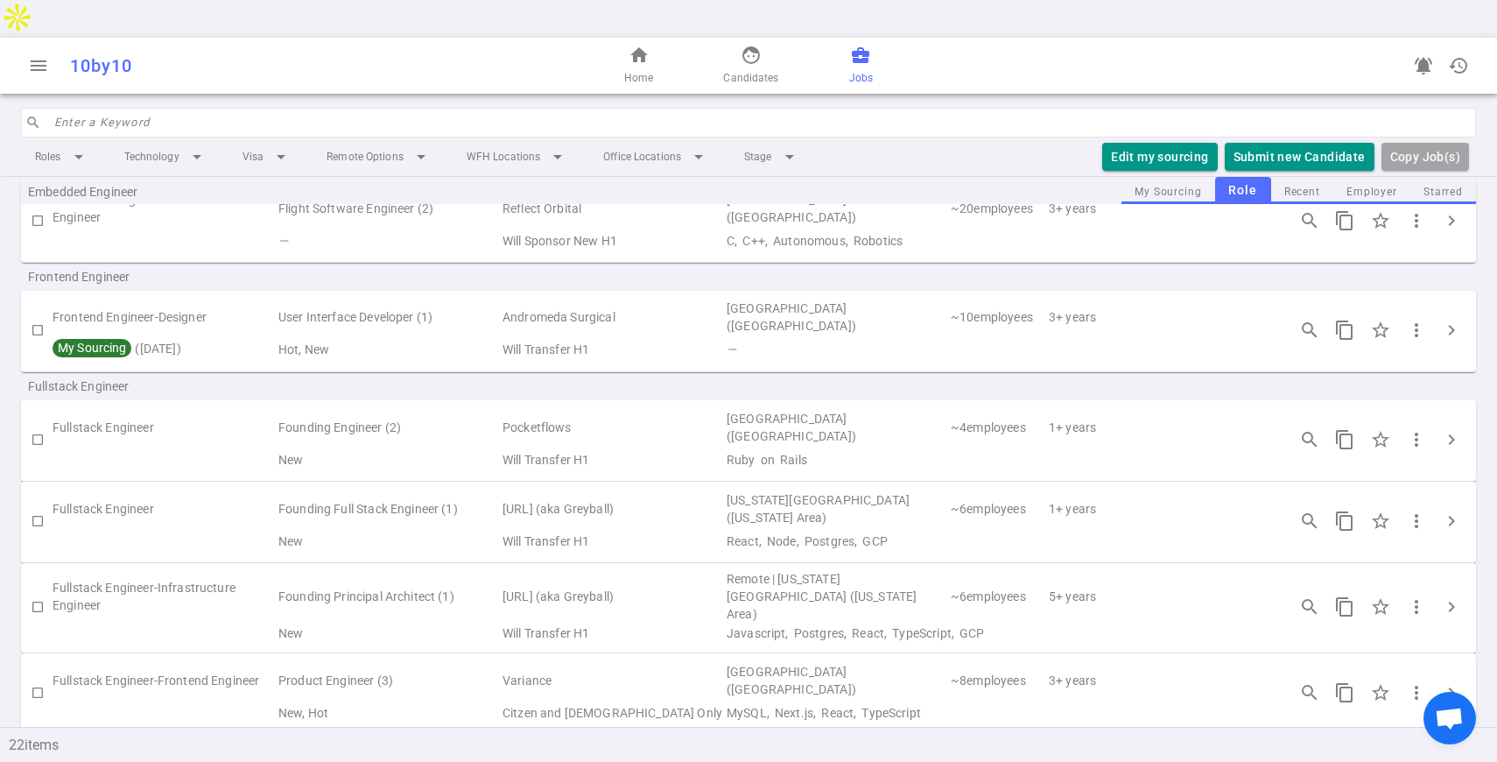
scroll to position [588, 0]
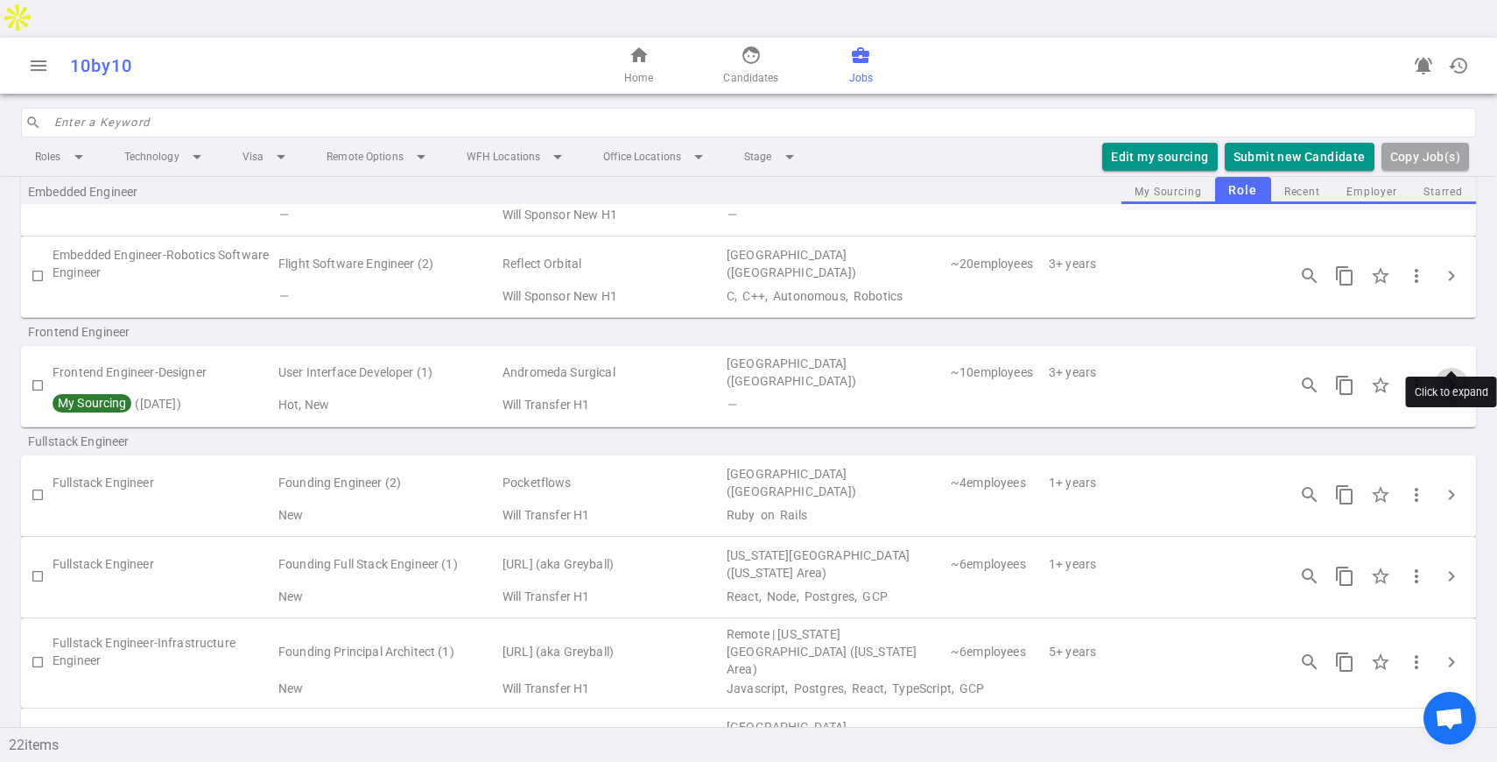
click at [1461, 375] on span "chevron_right" at bounding box center [1451, 385] width 21 height 21
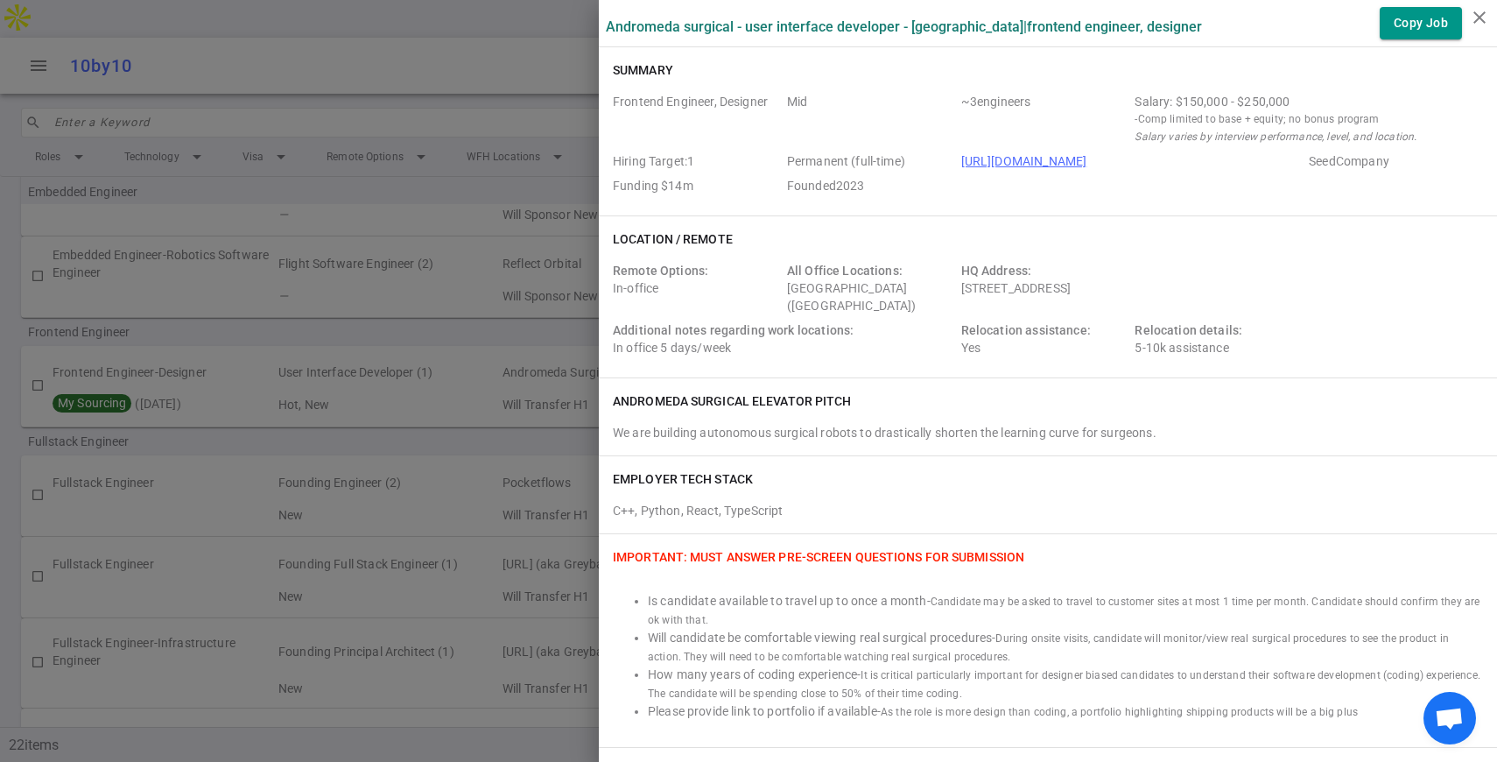
click at [469, 223] on div at bounding box center [748, 381] width 1497 height 762
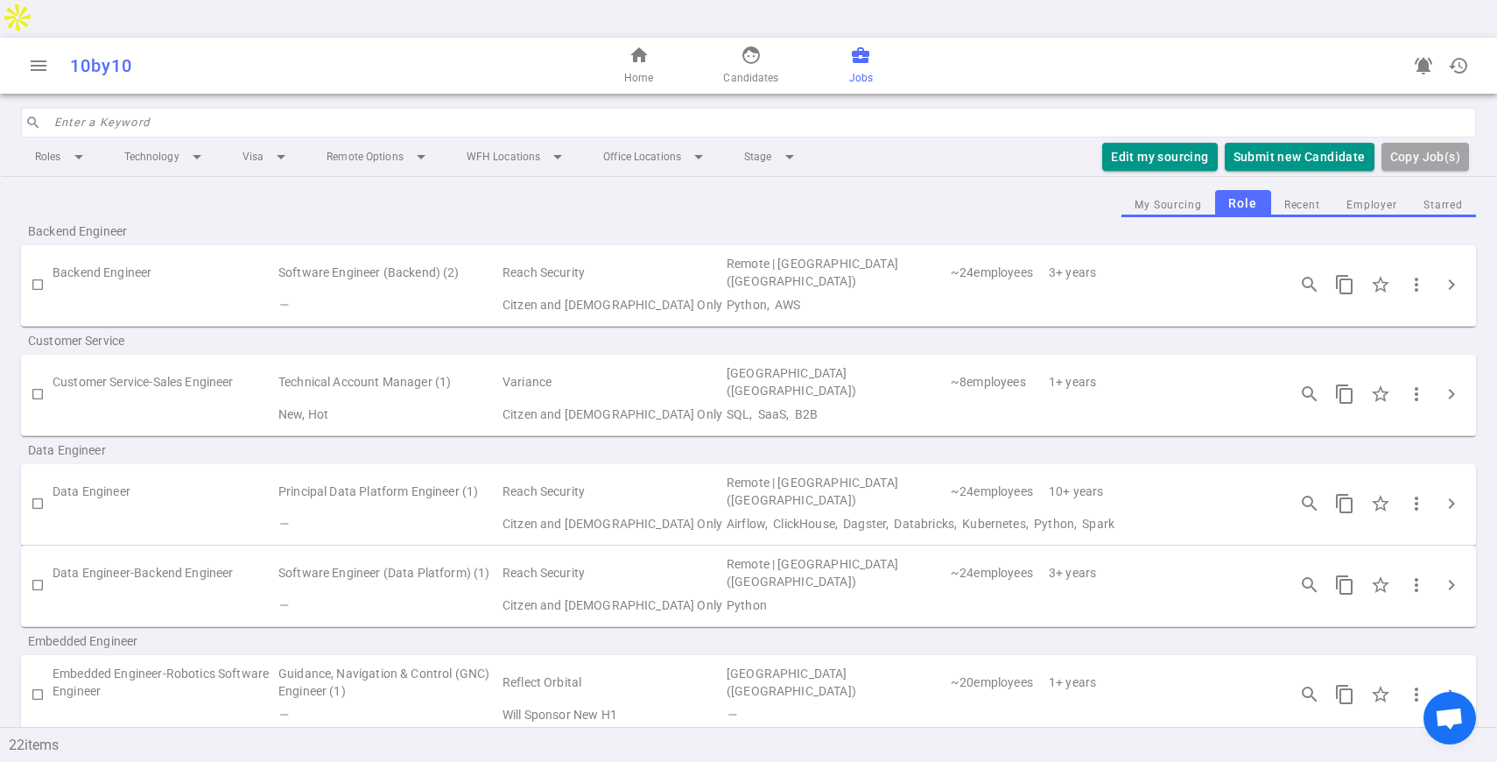
scroll to position [0, 0]
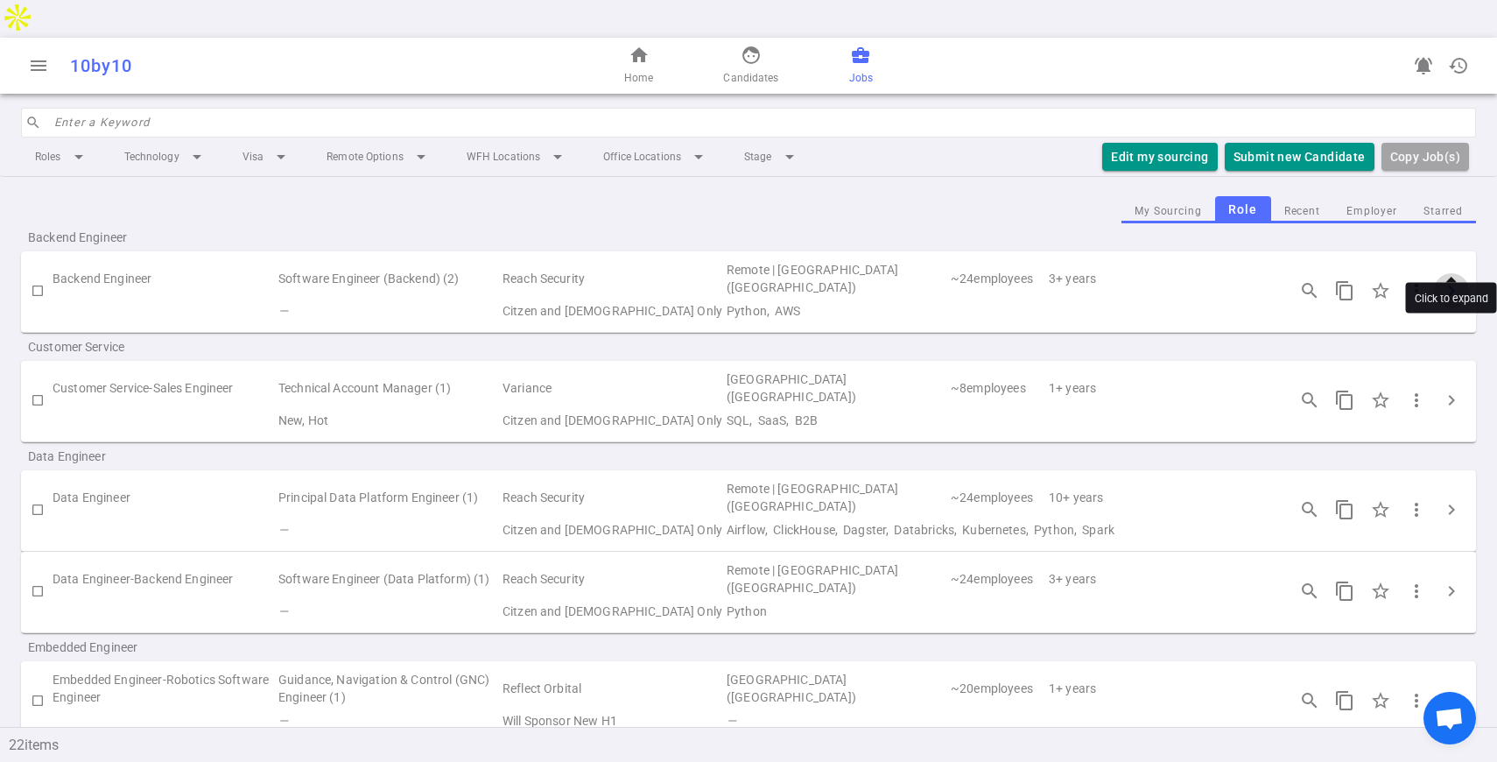
click at [1447, 280] on span "chevron_right" at bounding box center [1451, 290] width 21 height 21
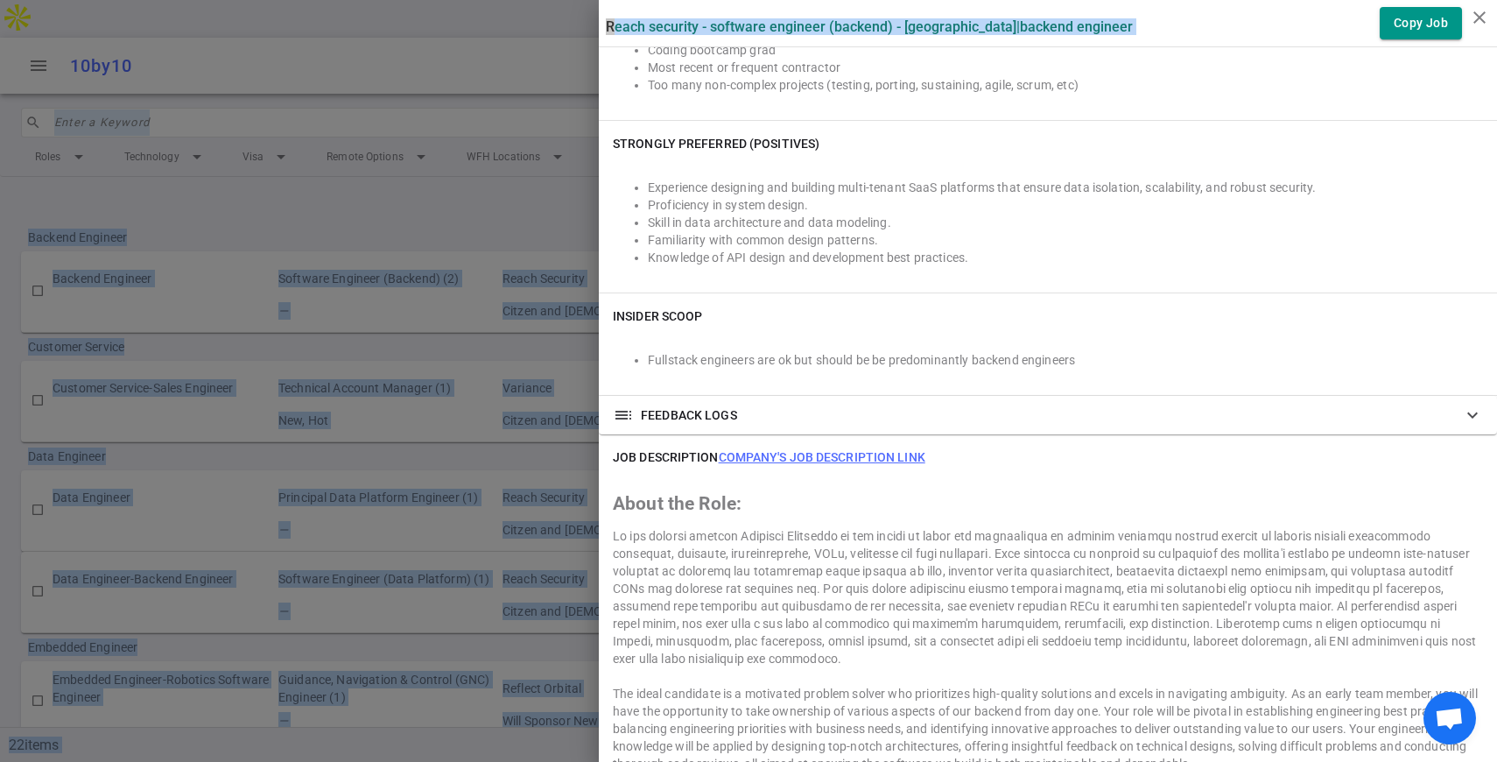
scroll to position [713, 0]
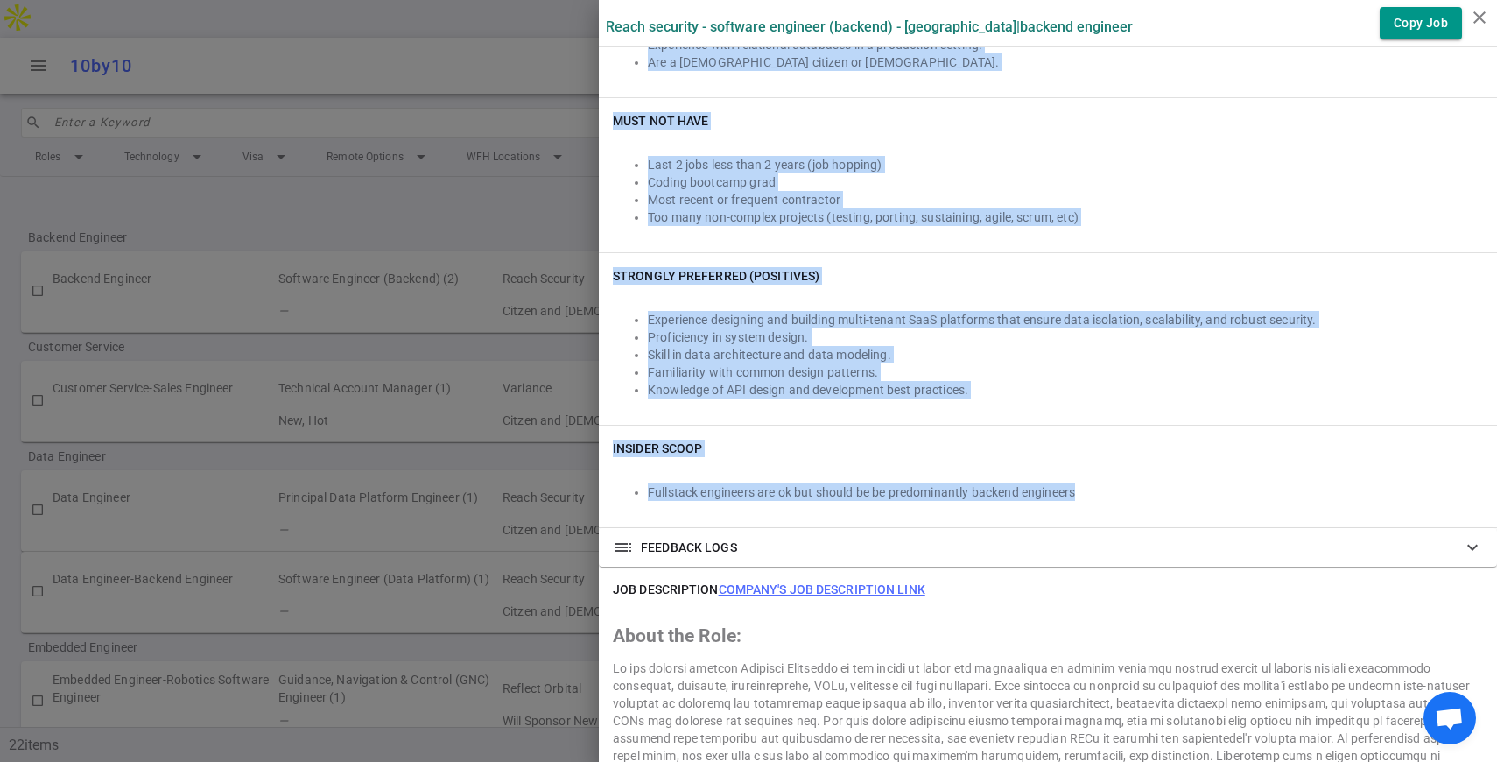
drag, startPoint x: 612, startPoint y: 255, endPoint x: 1090, endPoint y: 485, distance: 530.6
copy div "IMPORTANT: Must Answer Pre-screen Questions for Submission How much time coding…"
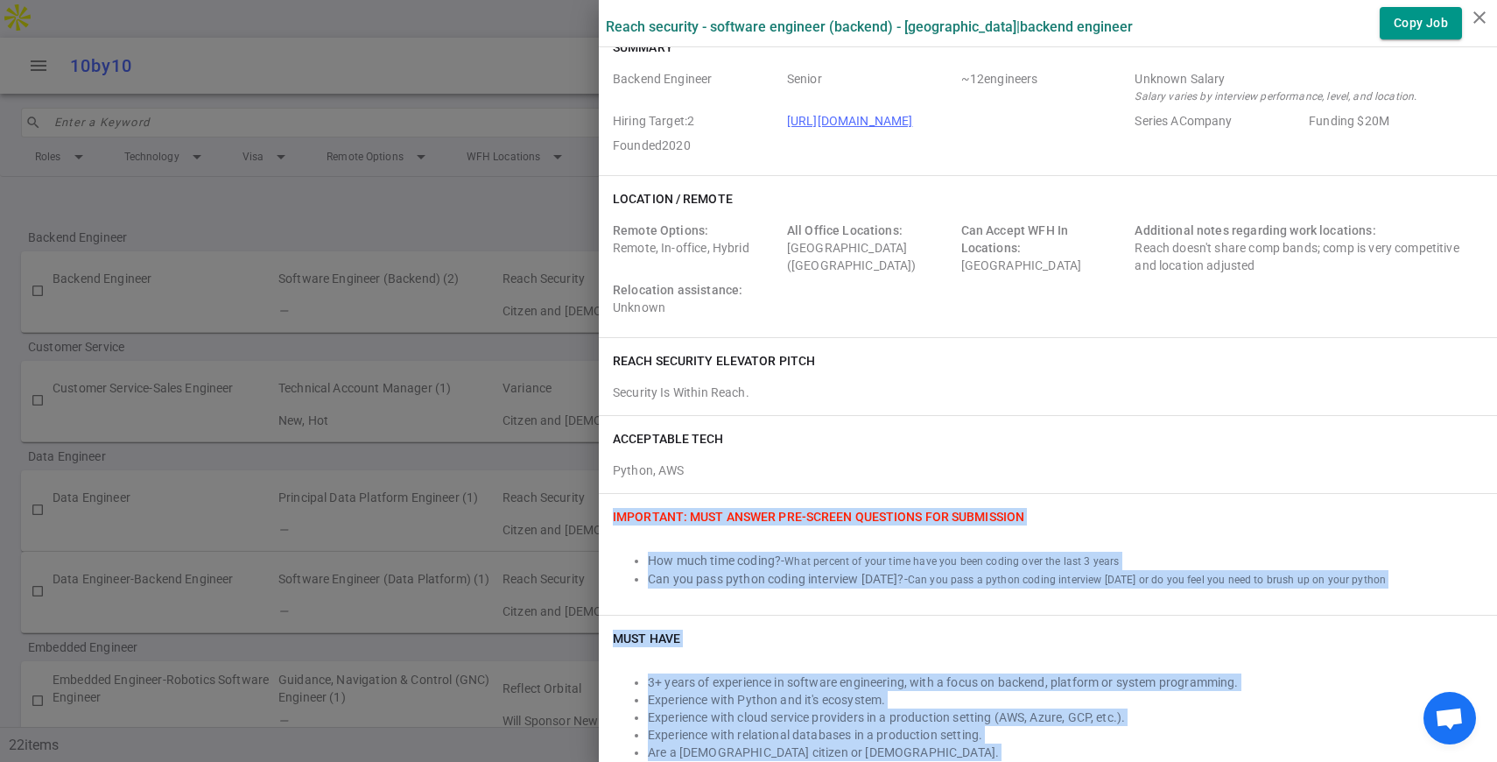
scroll to position [0, 0]
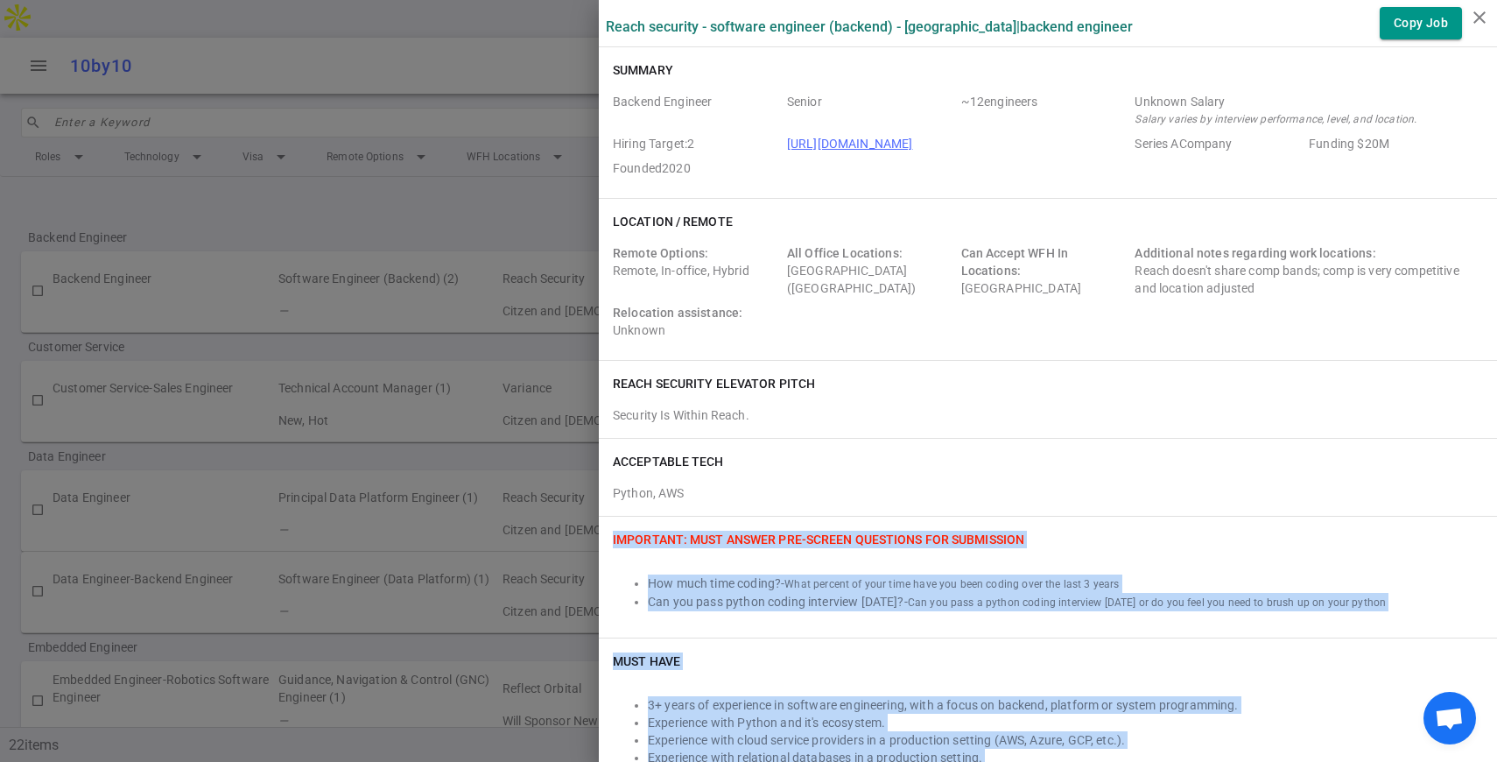
drag, startPoint x: 1395, startPoint y: 145, endPoint x: 1122, endPoint y: 151, distance: 272.4
click at [1122, 151] on div "Backend Engineer Senior ~ 12 engineers Unknown Salary Salary varies by intervie…" at bounding box center [1048, 138] width 870 height 91
copy div "Series A Company Funding $20M"
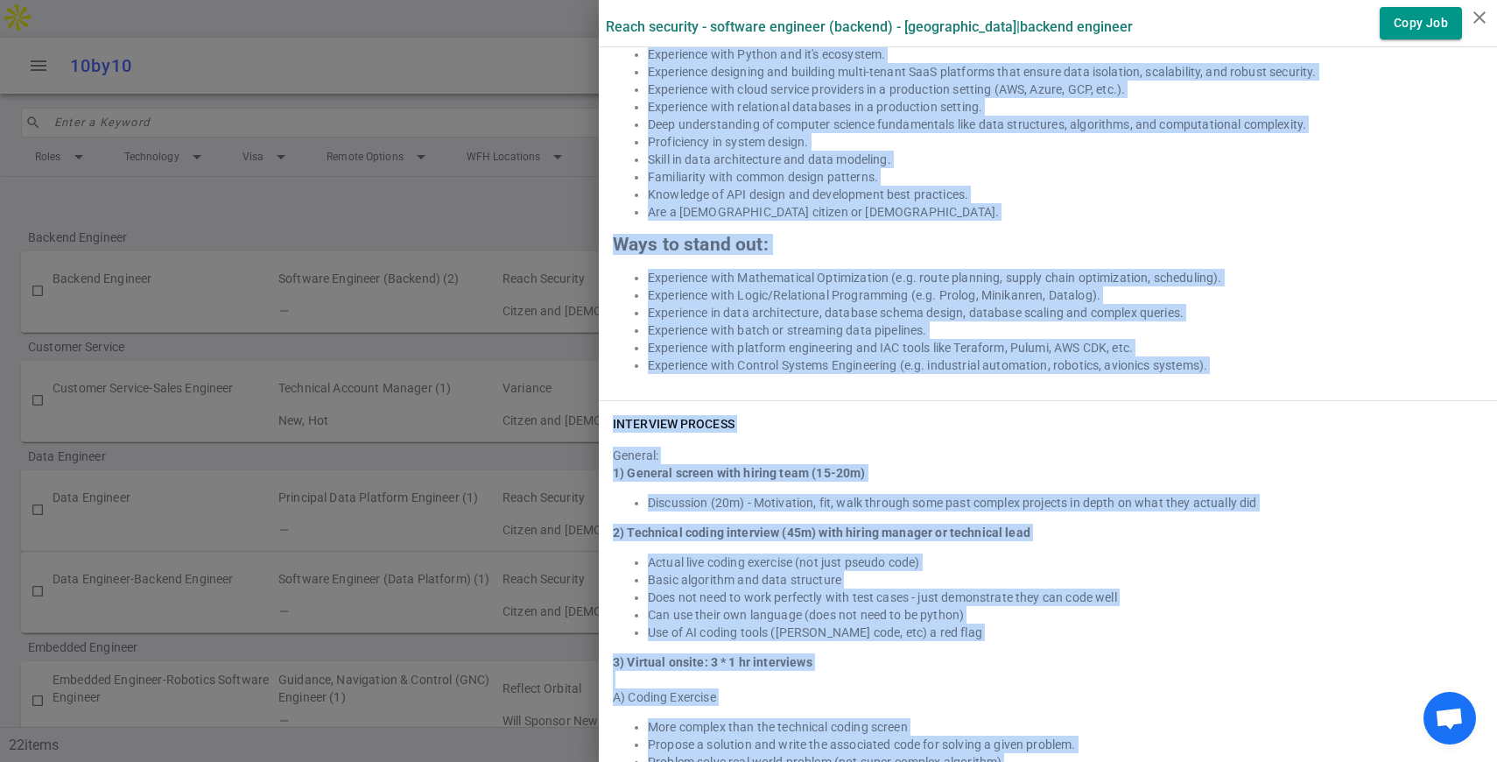
scroll to position [1847, 0]
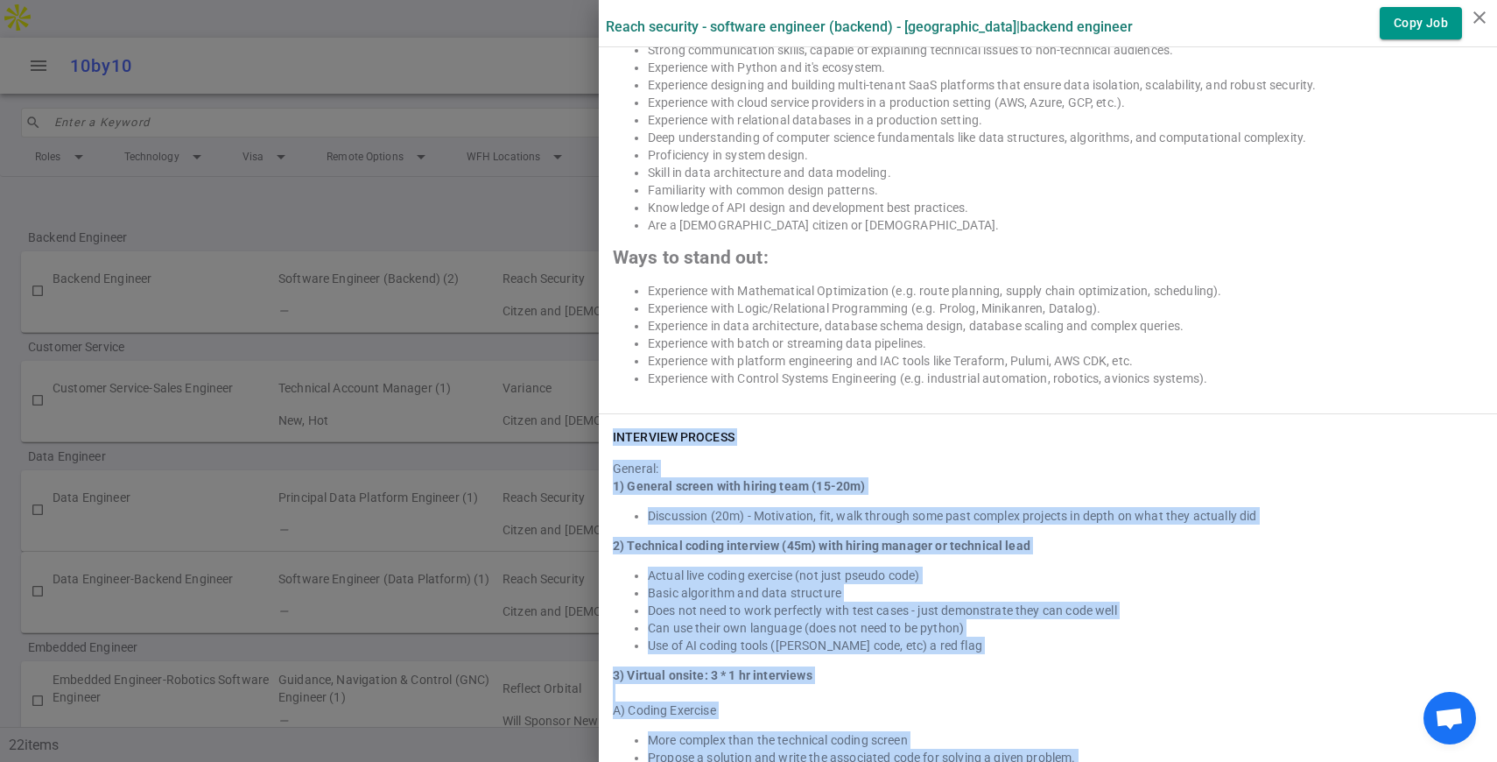
drag, startPoint x: 766, startPoint y: 633, endPoint x: 608, endPoint y: 426, distance: 261.1
copy div "LOREMIPSU DOLORSI Ametcon: 5) Adipisc elitse doei tempor inci (12-31u) Laboreet…"
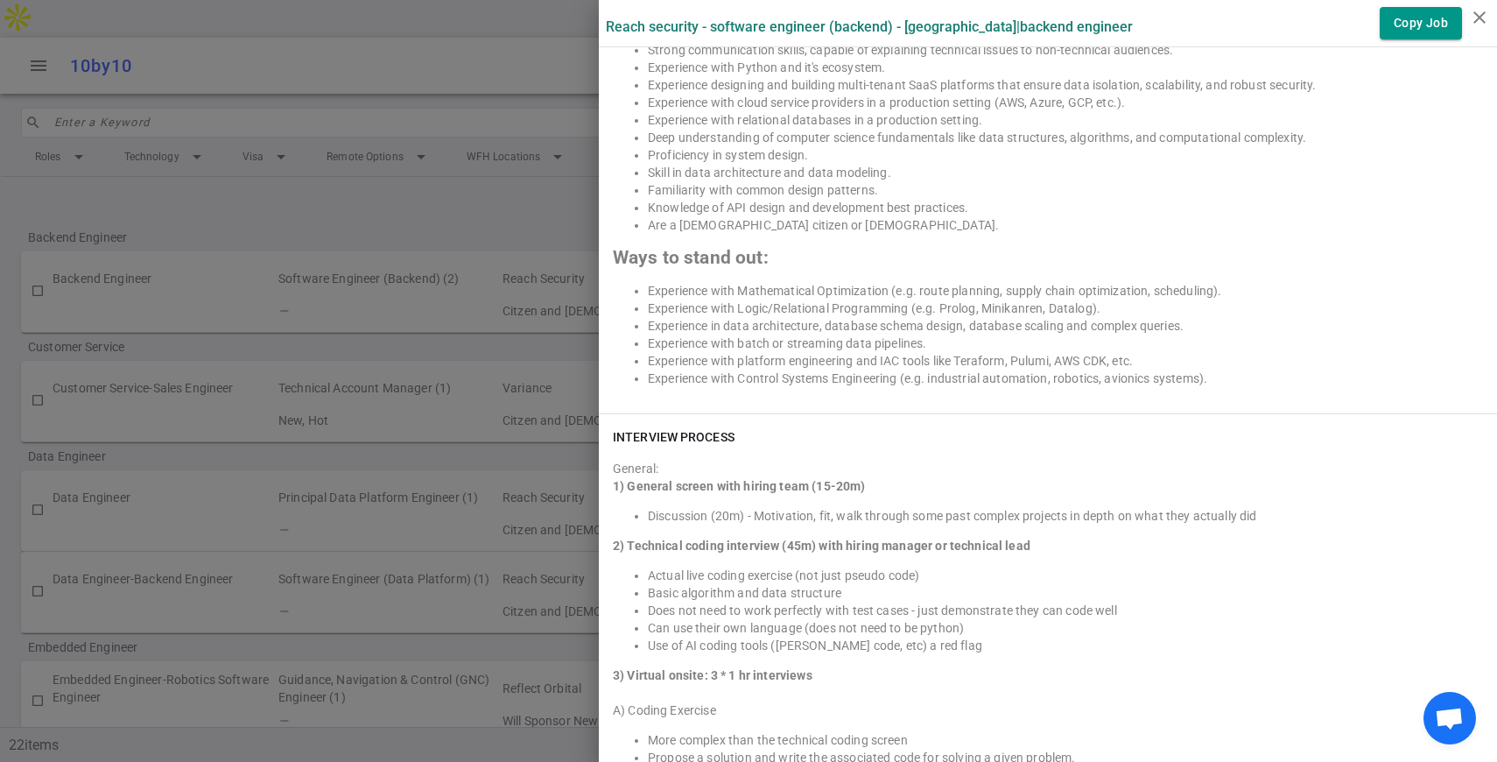
click at [520, 292] on div at bounding box center [748, 381] width 1497 height 762
